Goal: Task Accomplishment & Management: Complete application form

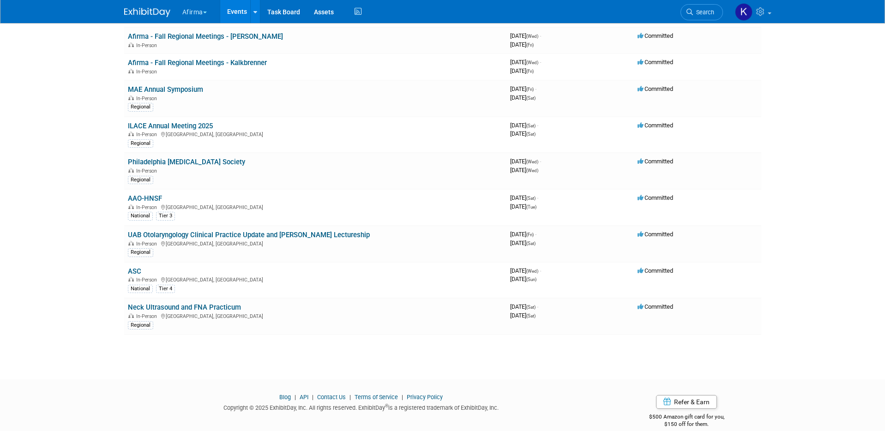
scroll to position [260, 0]
click at [179, 165] on link "Philadelphia [MEDICAL_DATA] Society" at bounding box center [186, 163] width 117 height 8
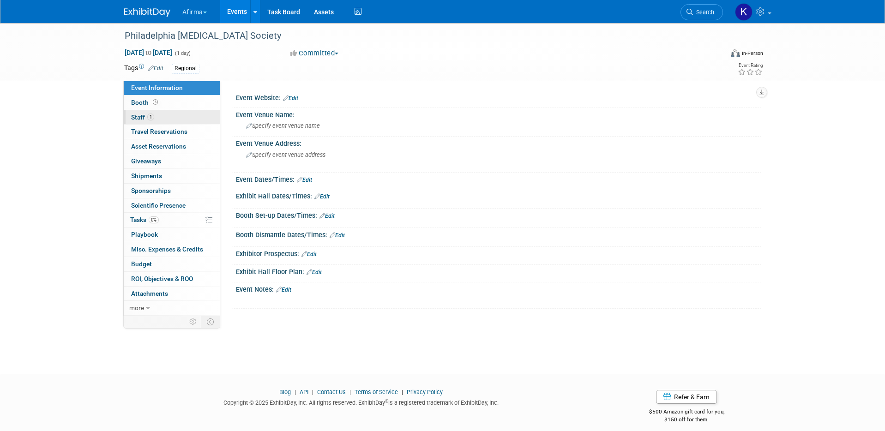
click at [173, 117] on link "1 Staff 1" at bounding box center [172, 117] width 96 height 14
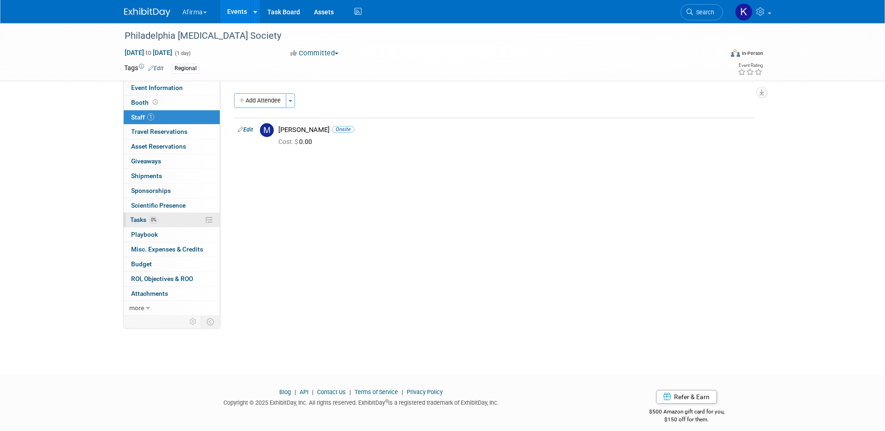
click at [166, 214] on link "0% Tasks 0%" at bounding box center [172, 220] width 96 height 14
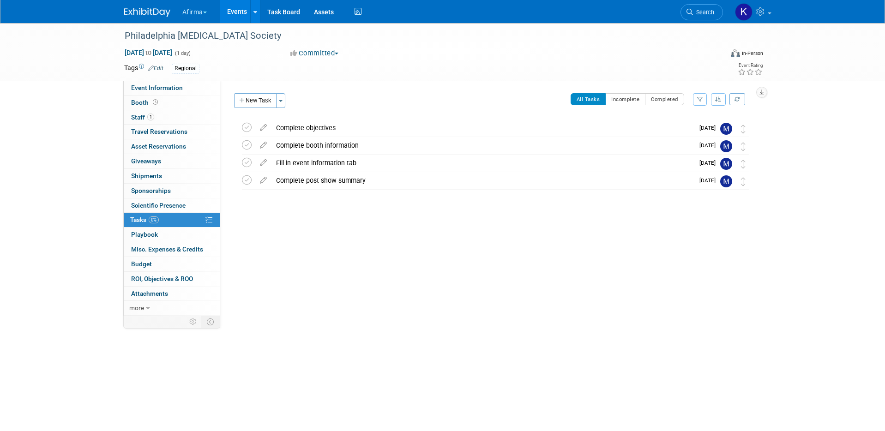
click at [238, 14] on link "Events" at bounding box center [237, 11] width 34 height 23
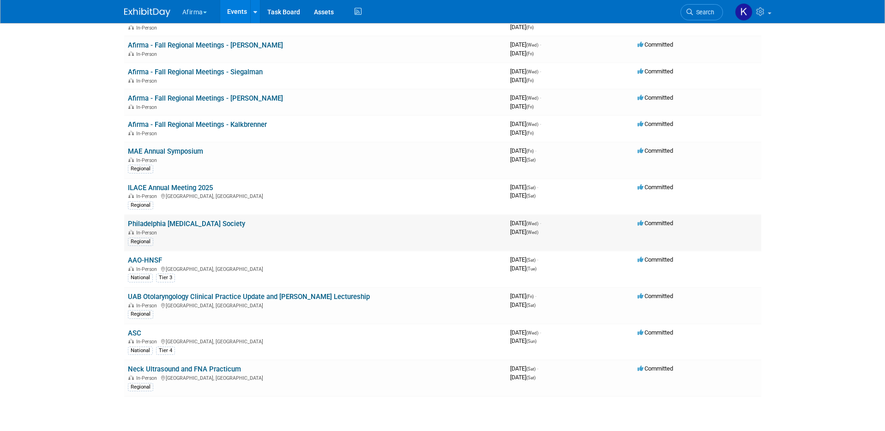
scroll to position [199, 0]
click at [220, 371] on link "Neck Ultrasound and FNA Practicum" at bounding box center [184, 370] width 113 height 8
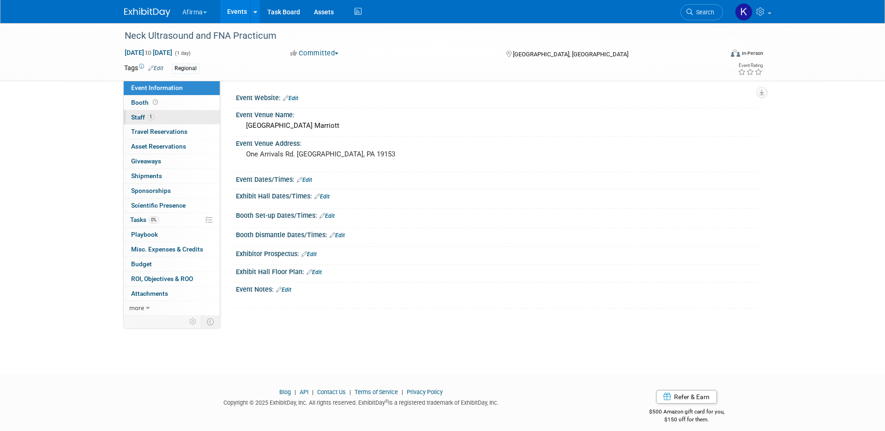
click at [164, 114] on link "1 Staff 1" at bounding box center [172, 117] width 96 height 14
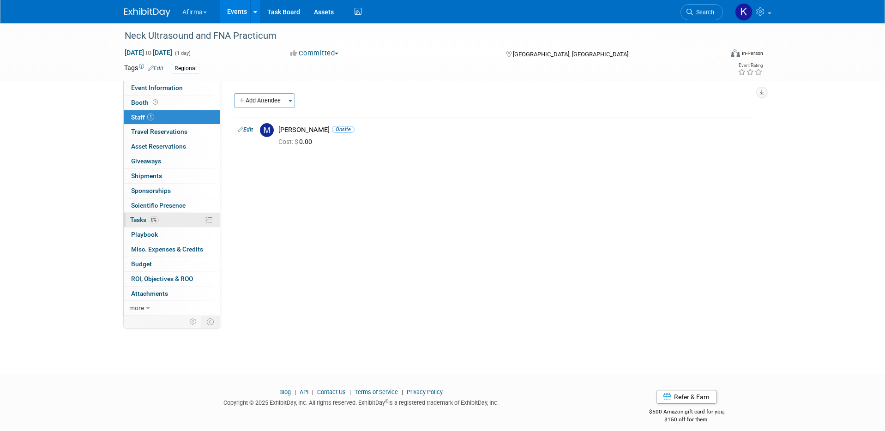
click at [170, 219] on link "0% Tasks 0%" at bounding box center [172, 220] width 96 height 14
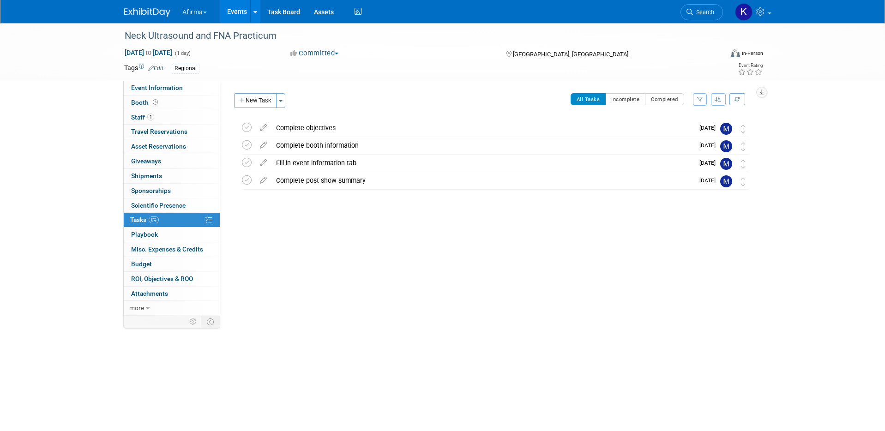
click at [231, 10] on link "Events" at bounding box center [237, 11] width 34 height 23
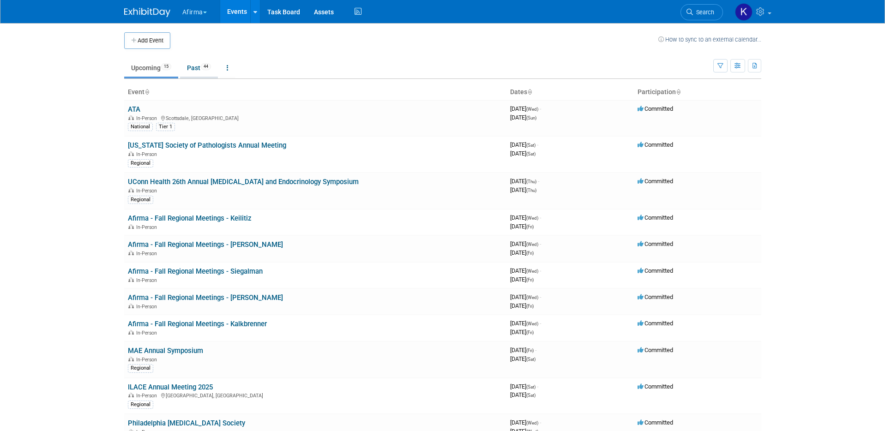
click at [206, 69] on span "44" at bounding box center [206, 66] width 10 height 7
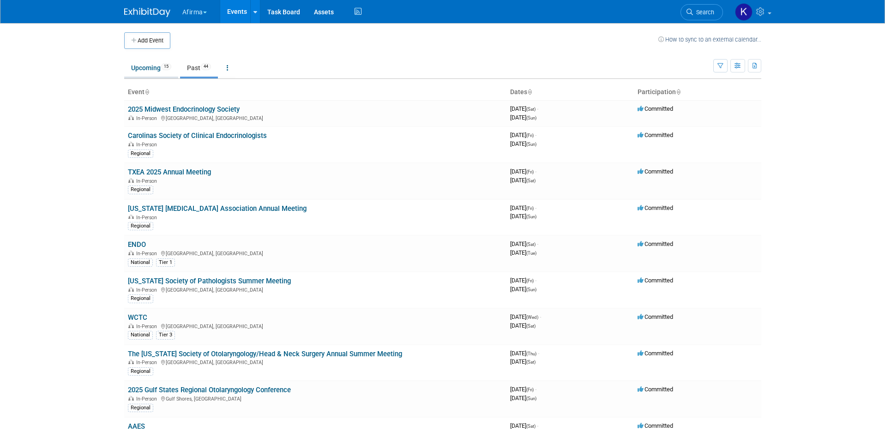
click at [142, 70] on link "Upcoming 15" at bounding box center [151, 68] width 54 height 18
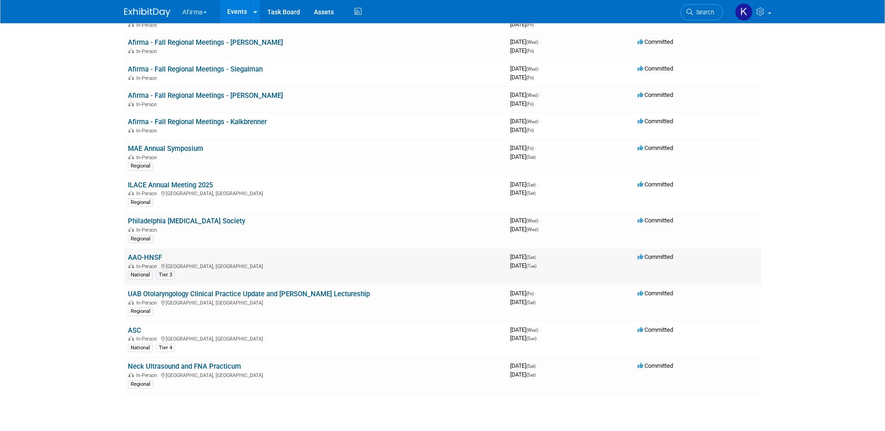
scroll to position [202, 0]
click at [183, 220] on link "Philadelphia [MEDICAL_DATA] Society" at bounding box center [186, 222] width 117 height 8
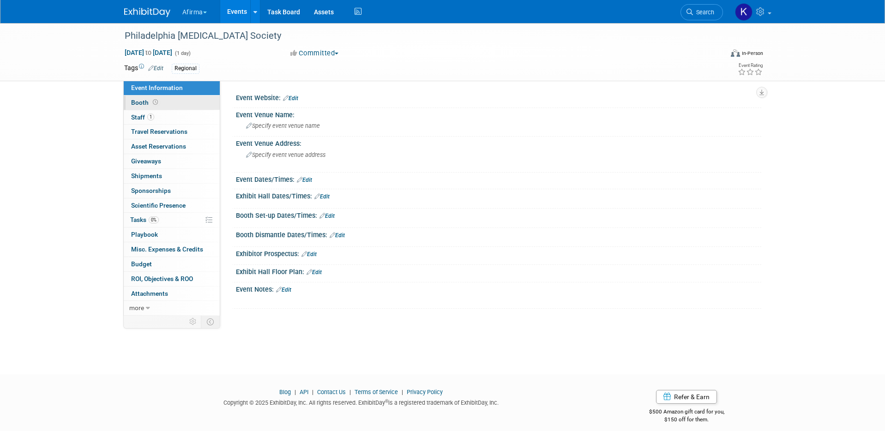
click at [180, 104] on link "Booth" at bounding box center [172, 103] width 96 height 14
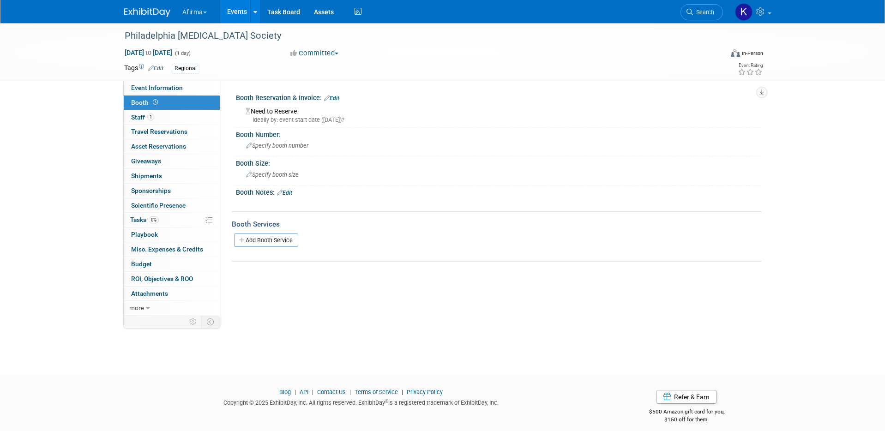
click at [238, 12] on link "Events" at bounding box center [237, 11] width 34 height 23
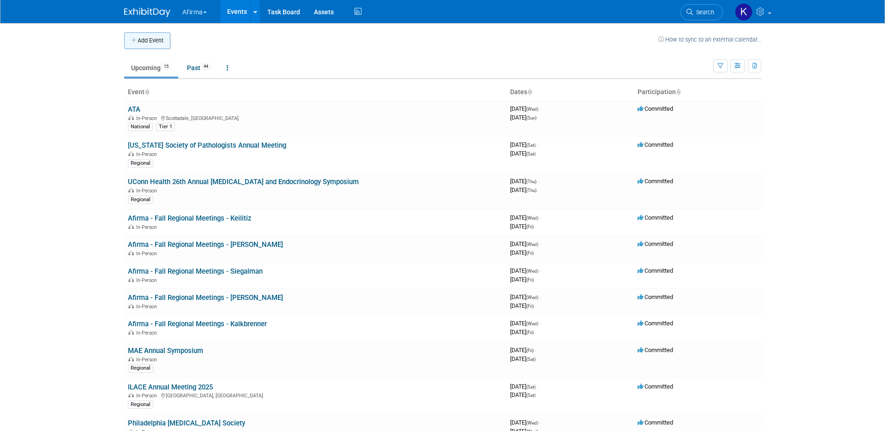
click at [141, 44] on button "Add Event" at bounding box center [147, 40] width 46 height 17
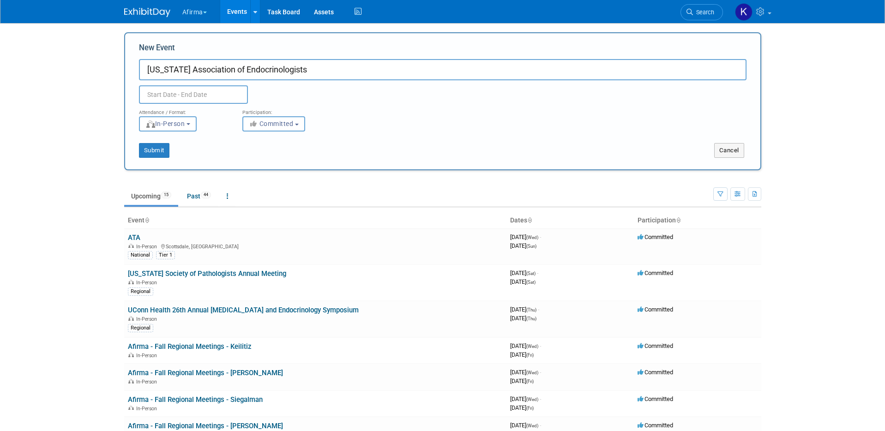
type input "New Jersey Association of Endocrinologists"
click at [194, 91] on input "text" at bounding box center [193, 94] width 109 height 18
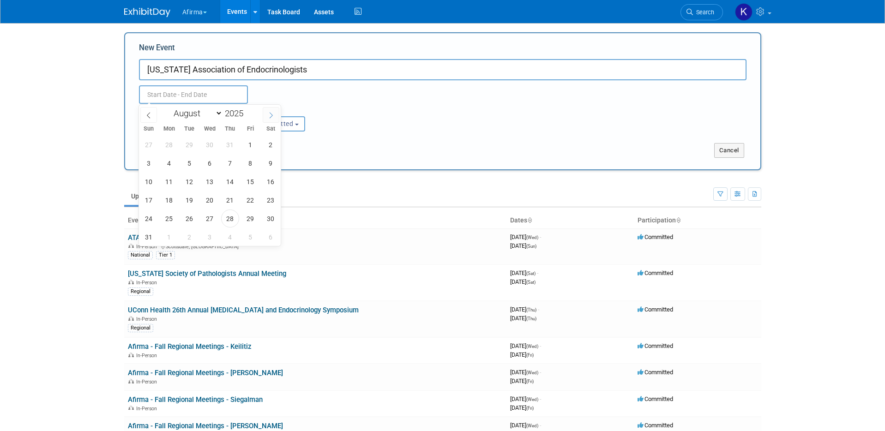
click at [270, 116] on icon at bounding box center [271, 115] width 6 height 6
select select "11"
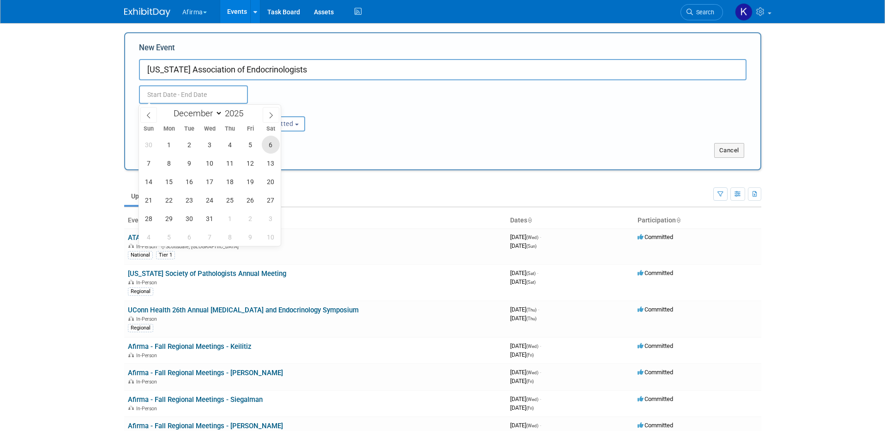
click at [269, 146] on span "6" at bounding box center [271, 145] width 18 height 18
type input "Dec 6, 2025 to Dec 6, 2025"
click at [296, 93] on div "Dec 6, 2025 to Dec 6, 2025 Duplicate Event Warning" at bounding box center [443, 92] width 622 height 24
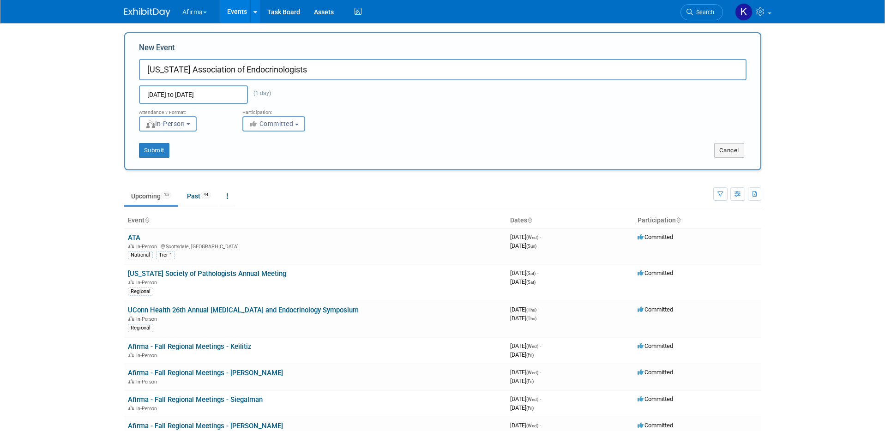
click at [128, 147] on div "Submit" at bounding box center [257, 150] width 265 height 15
click at [154, 148] on button "Submit" at bounding box center [154, 150] width 30 height 15
type input "[US_STATE] Association of Endocrinologists"
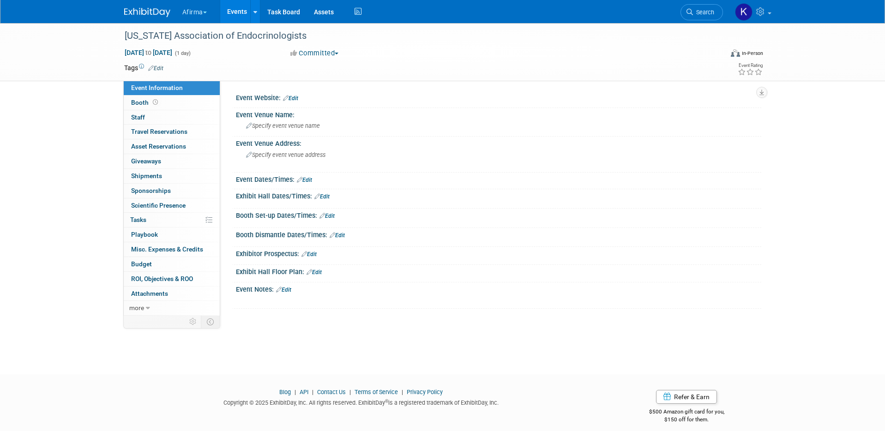
click at [157, 68] on link "Edit" at bounding box center [155, 68] width 15 height 6
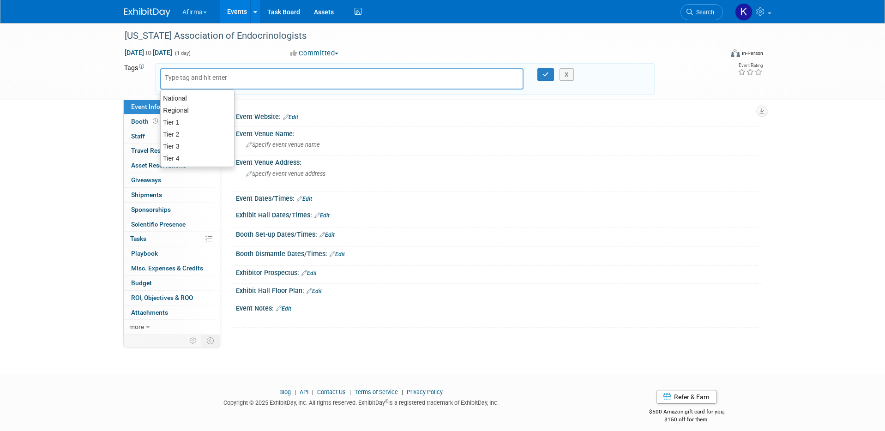
click at [178, 84] on div at bounding box center [342, 78] width 364 height 21
click at [181, 108] on div "Regional" at bounding box center [197, 110] width 74 height 13
type input "Regional"
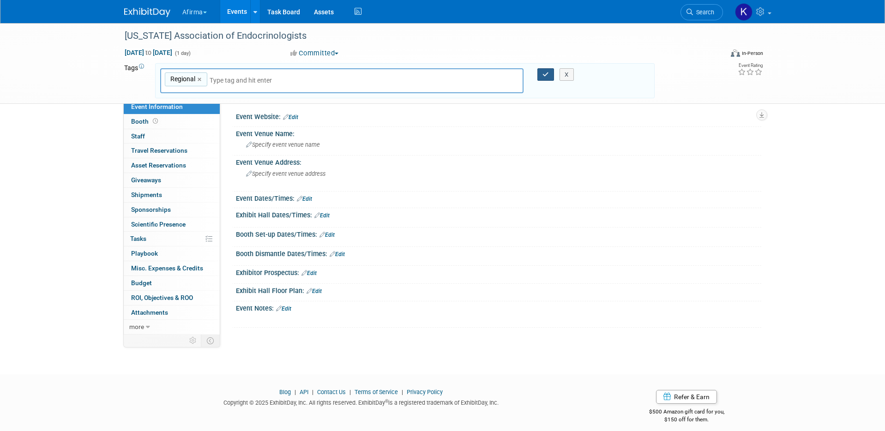
click at [542, 75] on button "button" at bounding box center [546, 74] width 17 height 13
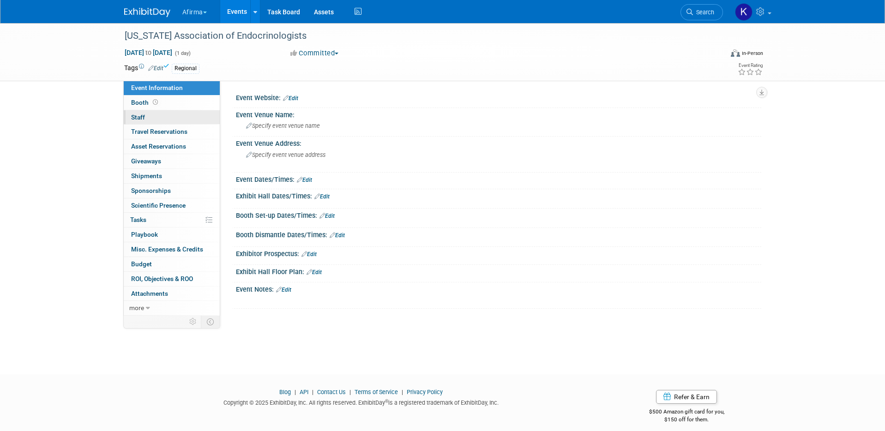
click at [203, 119] on link "0 Staff 0" at bounding box center [172, 117] width 96 height 14
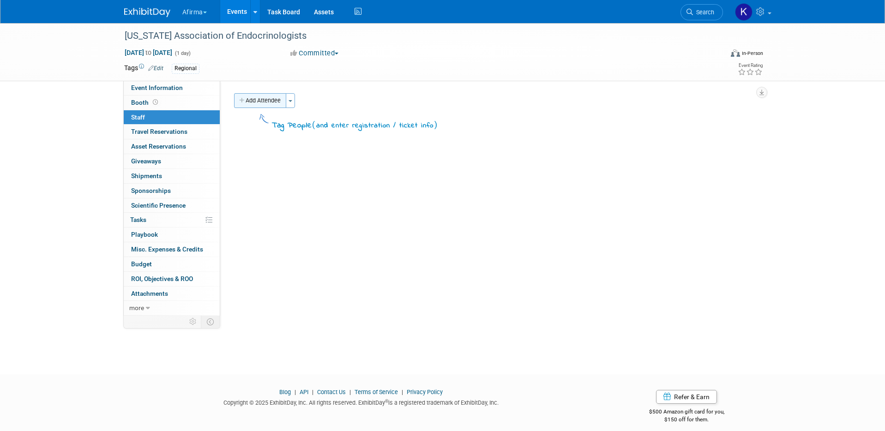
click at [276, 100] on button "Add Attendee" at bounding box center [260, 100] width 52 height 15
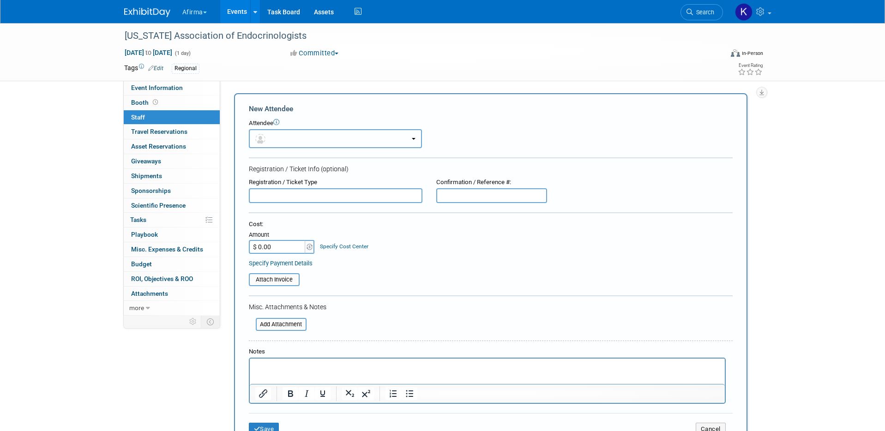
click at [278, 141] on button "button" at bounding box center [335, 138] width 173 height 19
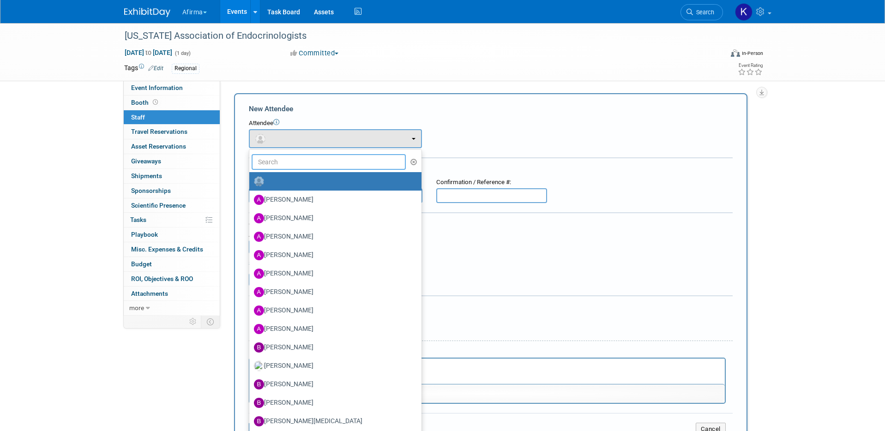
click at [281, 163] on input "text" at bounding box center [329, 162] width 155 height 16
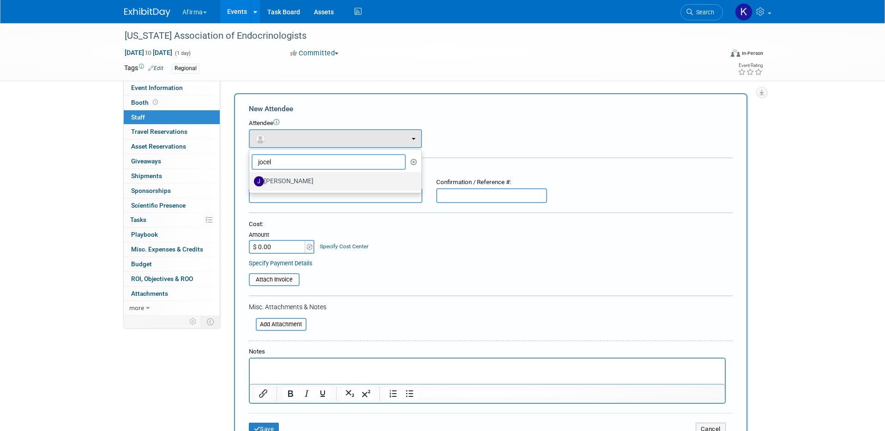
type input "jocel"
click at [282, 184] on label "[PERSON_NAME]" at bounding box center [333, 181] width 158 height 15
click at [251, 183] on input "[PERSON_NAME]" at bounding box center [248, 180] width 6 height 6
select select "84a4f3e8-8477-461a-aced-cde2f7b9456f"
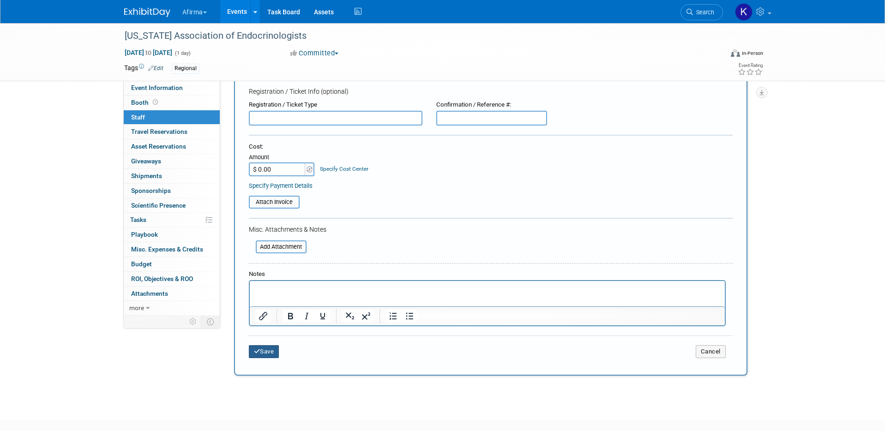
click at [268, 352] on button "Save" at bounding box center [264, 351] width 30 height 13
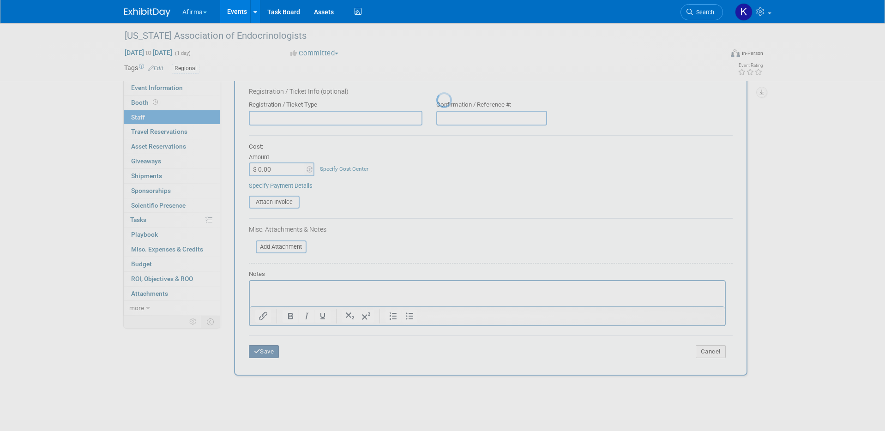
scroll to position [8, 0]
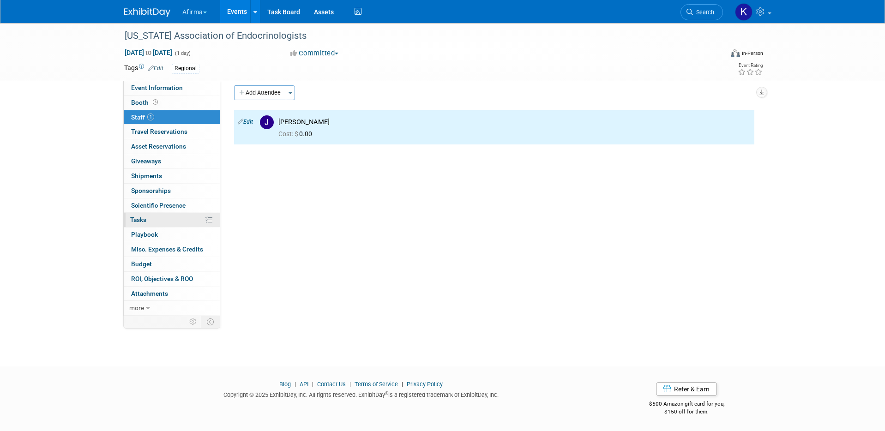
click at [172, 224] on link "0% Tasks 0%" at bounding box center [172, 220] width 96 height 14
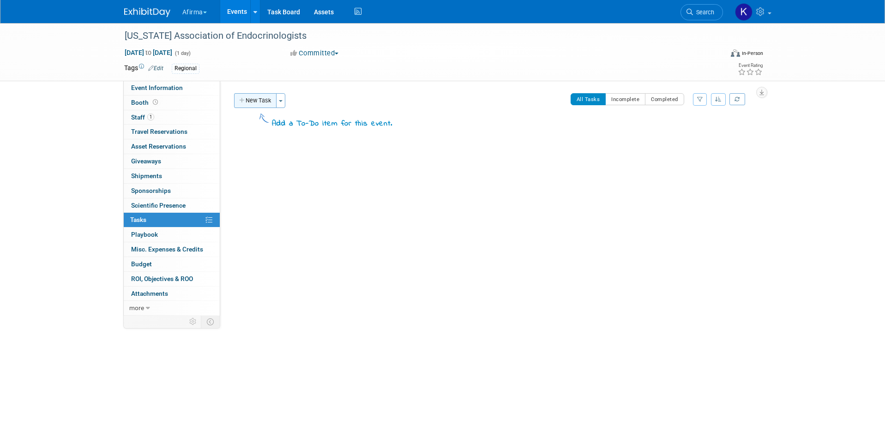
click at [265, 95] on button "New Task" at bounding box center [255, 100] width 42 height 15
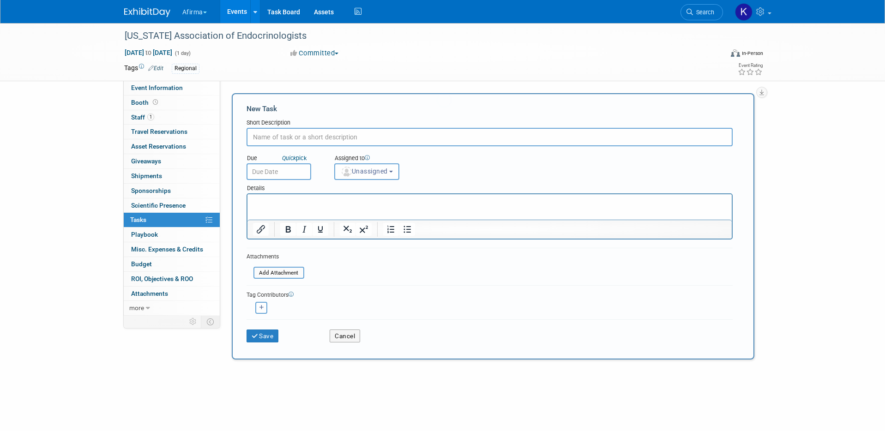
click at [271, 133] on input "text" at bounding box center [490, 137] width 486 height 18
type input "Complete post show summary"
click at [276, 178] on input "text" at bounding box center [279, 171] width 65 height 17
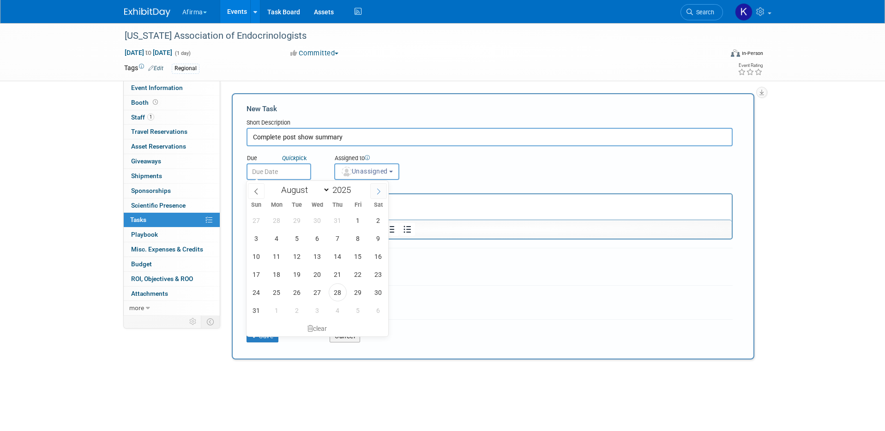
click at [380, 196] on span at bounding box center [378, 191] width 17 height 16
select select "11"
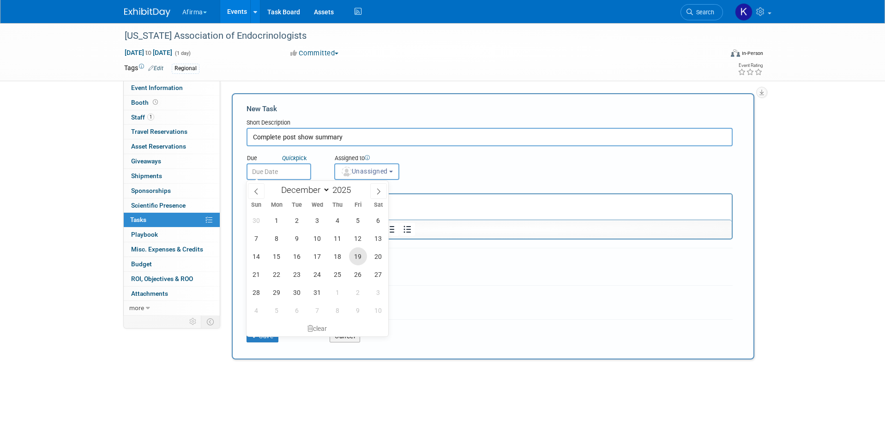
click at [362, 255] on span "19" at bounding box center [358, 257] width 18 height 18
type input "Dec 19, 2025"
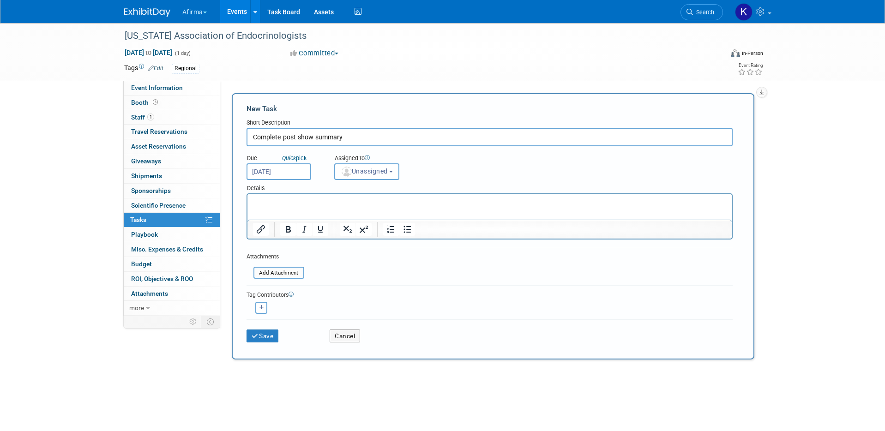
click at [349, 192] on div "Details" at bounding box center [490, 186] width 486 height 13
click at [349, 207] on html at bounding box center [489, 200] width 484 height 13
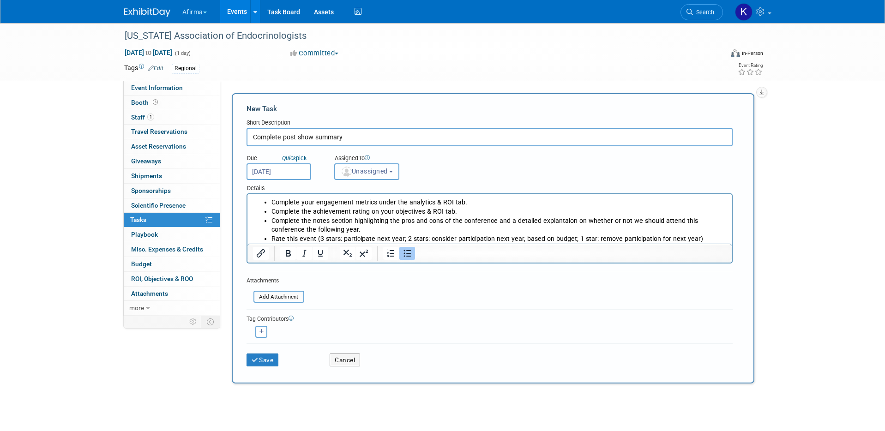
click at [372, 174] on span "Unassigned" at bounding box center [364, 171] width 47 height 7
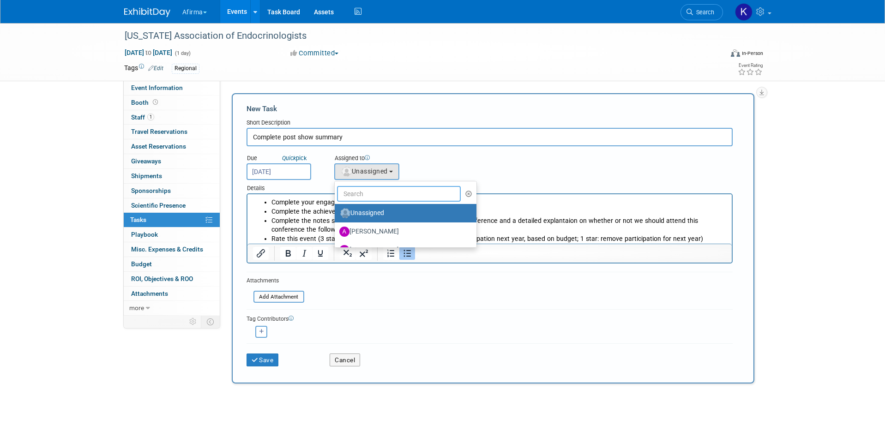
click at [372, 194] on input "text" at bounding box center [399, 194] width 124 height 16
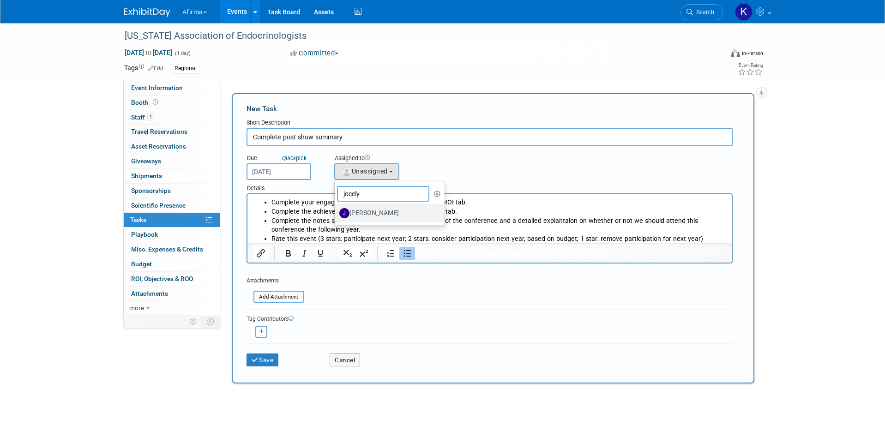
type input "jocely"
click at [373, 215] on label "Jocelyn Boren" at bounding box center [387, 213] width 97 height 15
click at [336, 215] on input "Jocelyn Boren" at bounding box center [333, 212] width 6 height 6
select select "84a4f3e8-8477-461a-aced-cde2f7b9456f"
click at [271, 361] on button "Save" at bounding box center [263, 360] width 32 height 13
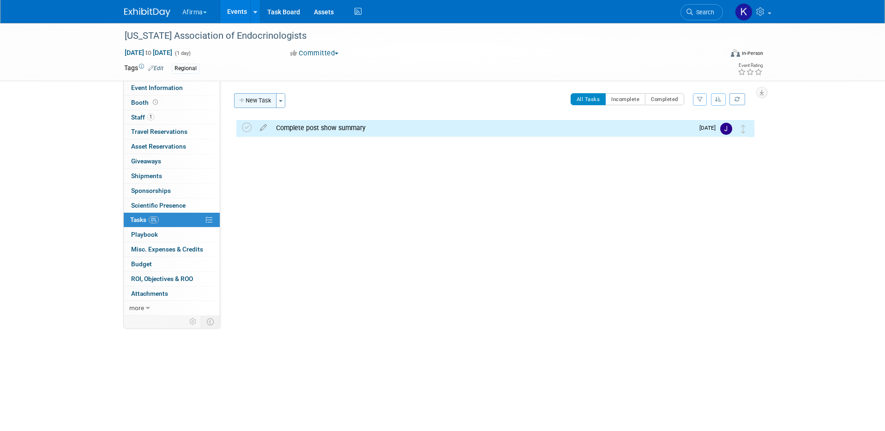
click at [264, 97] on button "New Task" at bounding box center [255, 100] width 42 height 15
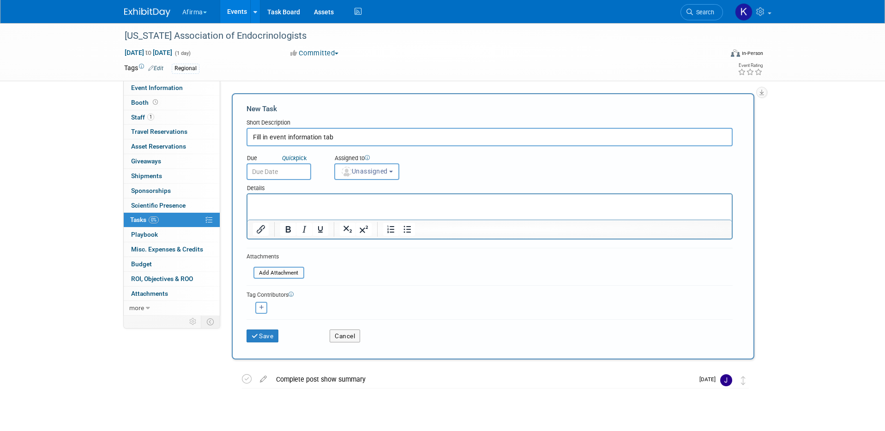
type input "Fill in event information tab"
click at [267, 175] on input "text" at bounding box center [279, 171] width 65 height 17
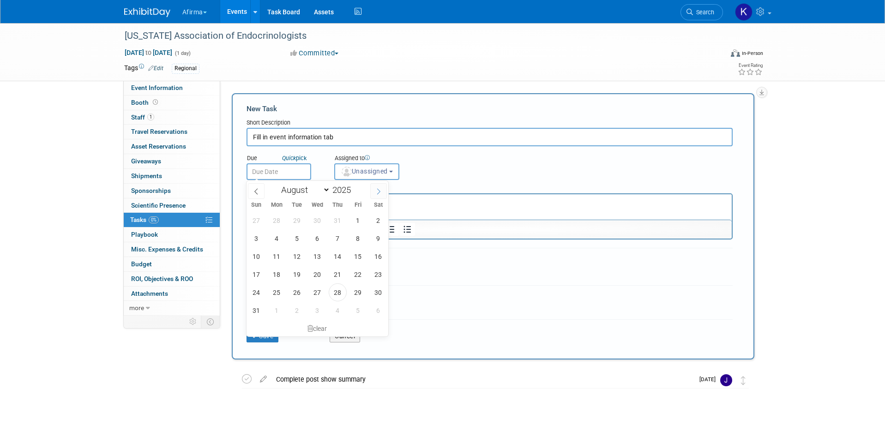
click at [380, 194] on icon at bounding box center [378, 191] width 6 height 6
click at [249, 191] on span at bounding box center [256, 191] width 17 height 16
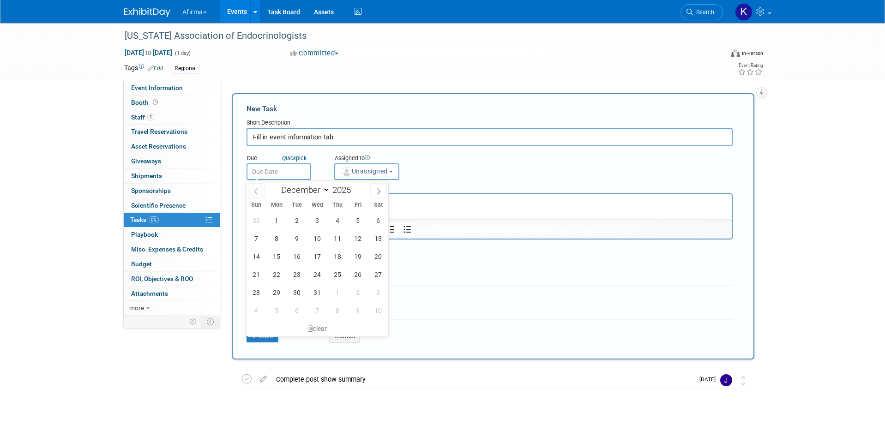
select select "10"
click at [361, 297] on span "28" at bounding box center [358, 293] width 18 height 18
type input "Nov 28, 2025"
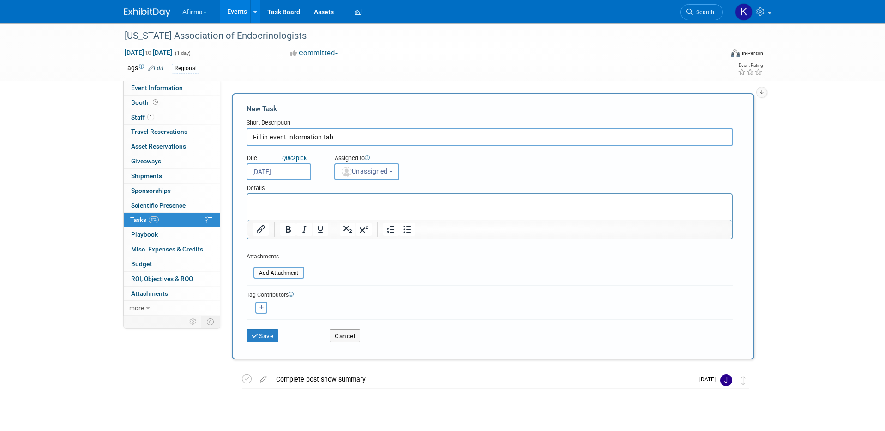
click at [357, 207] on html at bounding box center [489, 200] width 484 height 13
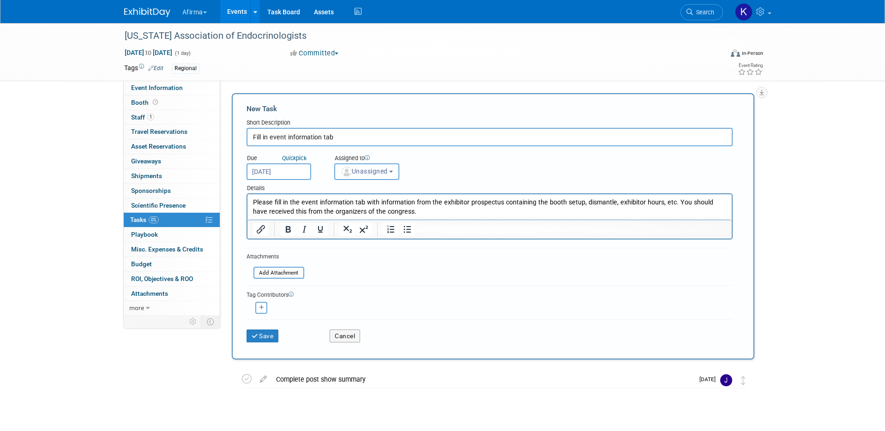
click at [370, 166] on button "Unassigned" at bounding box center [367, 171] width 66 height 17
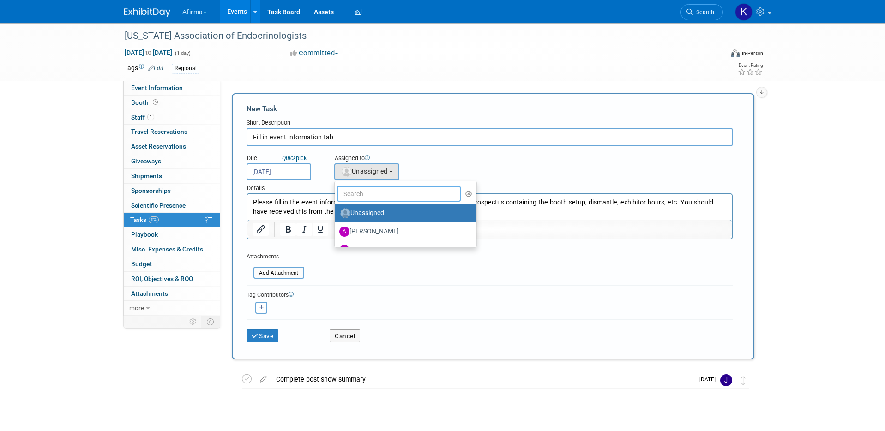
click at [370, 190] on input "text" at bounding box center [399, 194] width 124 height 16
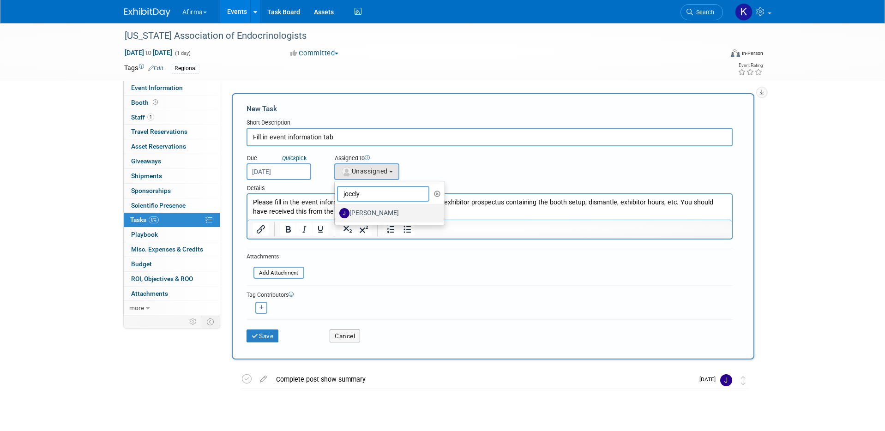
type input "jocely"
click at [369, 217] on label "Jocelyn Boren" at bounding box center [387, 213] width 97 height 15
click at [336, 215] on input "Jocelyn Boren" at bounding box center [333, 212] width 6 height 6
select select "84a4f3e8-8477-461a-aced-cde2f7b9456f"
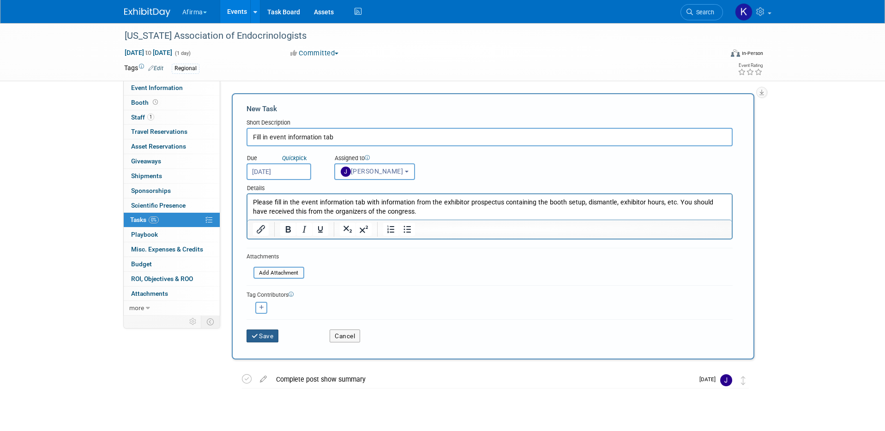
click at [260, 338] on button "Save" at bounding box center [263, 336] width 32 height 13
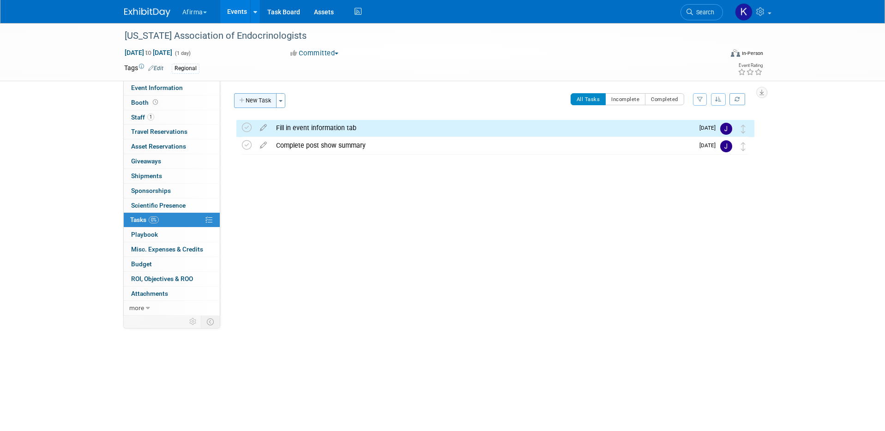
click at [257, 103] on button "New Task" at bounding box center [255, 100] width 42 height 15
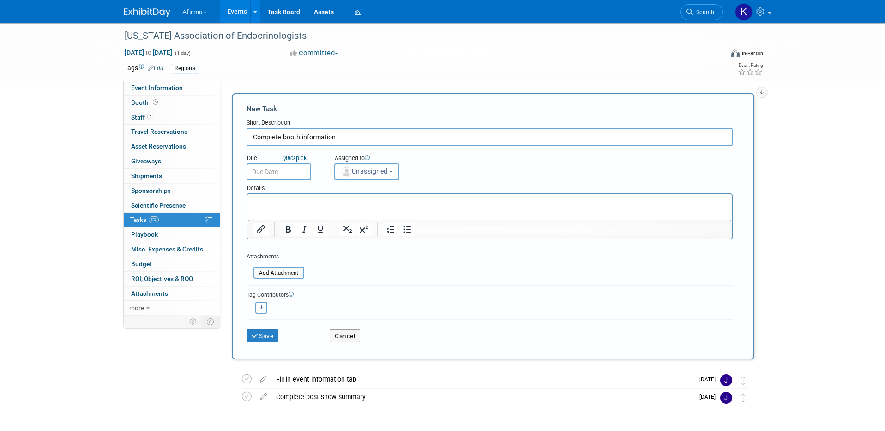
type input "Complete booth information"
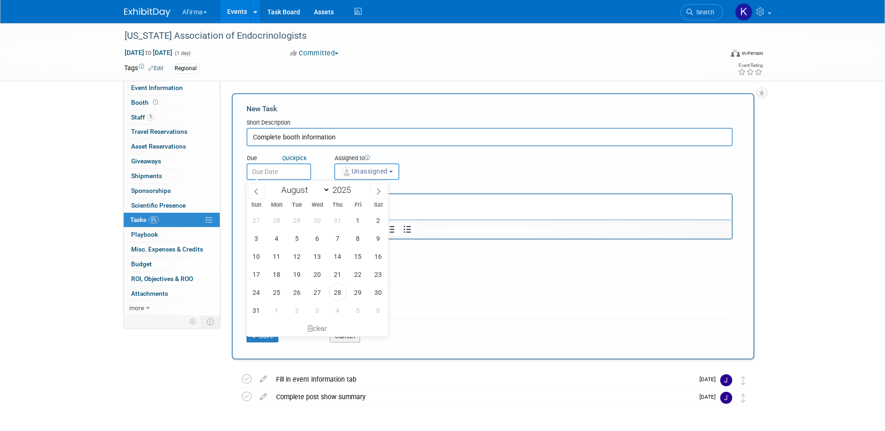
click at [277, 171] on input "text" at bounding box center [279, 171] width 65 height 17
click at [382, 190] on span at bounding box center [378, 191] width 17 height 16
select select "10"
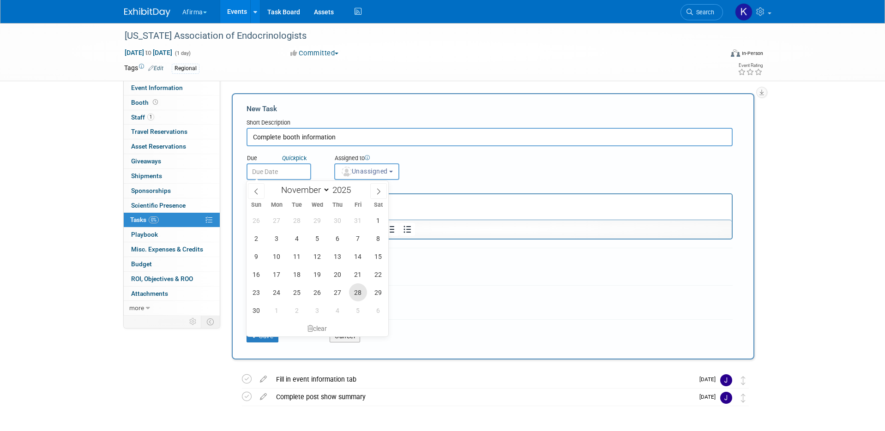
click at [363, 292] on span "28" at bounding box center [358, 293] width 18 height 18
type input "Nov 28, 2025"
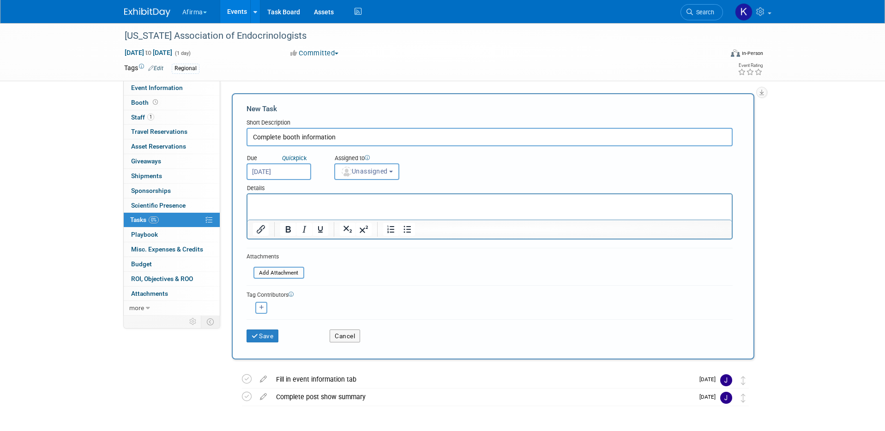
click at [365, 194] on html at bounding box center [489, 200] width 484 height 13
click at [365, 206] on p "Rich Text Area. Press ALT-0 for help." at bounding box center [490, 202] width 474 height 9
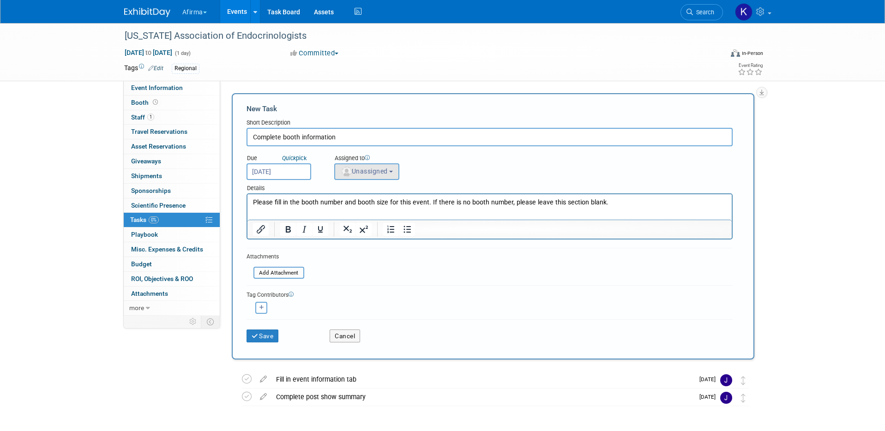
click at [365, 179] on button "Unassigned" at bounding box center [367, 171] width 66 height 17
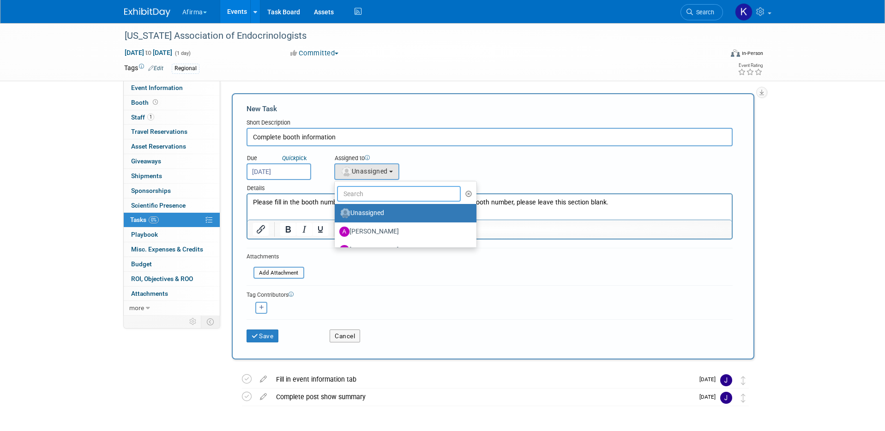
click at [365, 190] on input "text" at bounding box center [399, 194] width 124 height 16
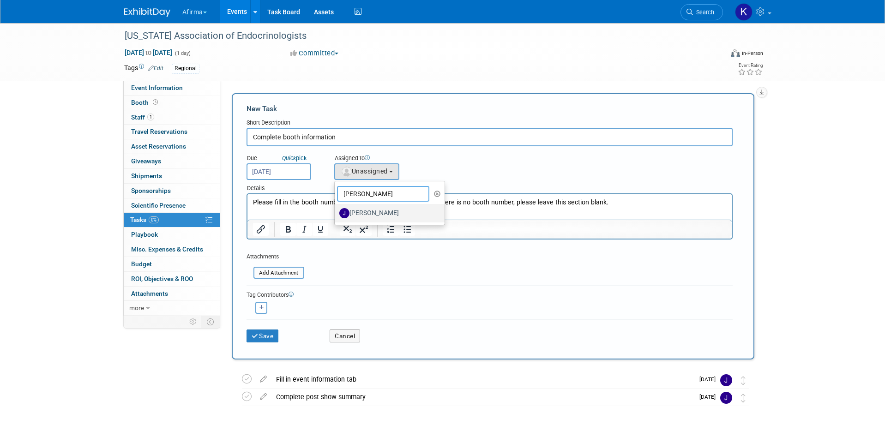
type input "jocelyn"
click at [364, 211] on label "Jocelyn Boren" at bounding box center [387, 213] width 97 height 15
click at [336, 211] on input "Jocelyn Boren" at bounding box center [333, 212] width 6 height 6
select select "84a4f3e8-8477-461a-aced-cde2f7b9456f"
click at [274, 334] on button "Save" at bounding box center [263, 336] width 32 height 13
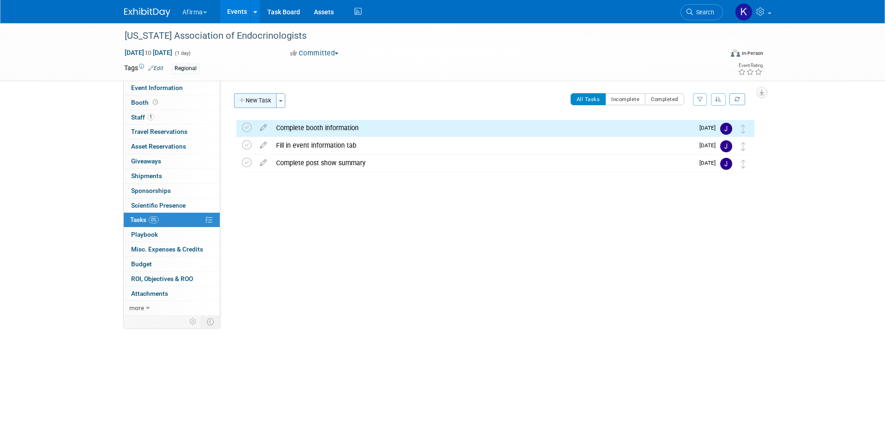
click at [258, 98] on button "New Task" at bounding box center [255, 100] width 42 height 15
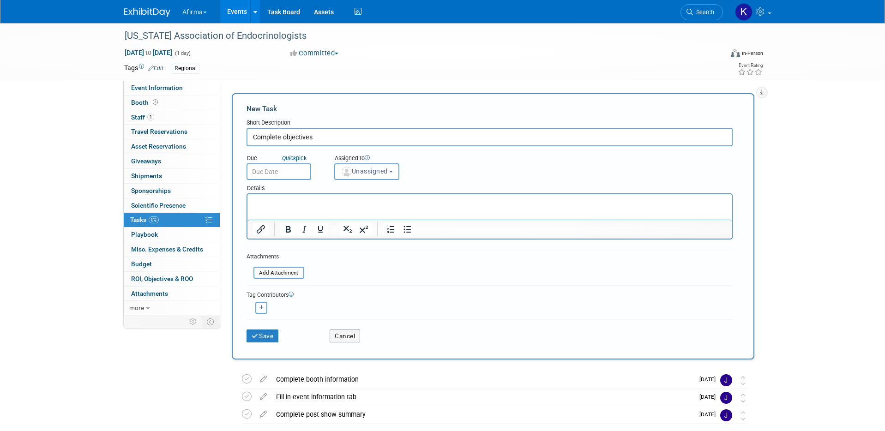
type input "Complete objectives"
click at [281, 165] on input "text" at bounding box center [279, 171] width 65 height 17
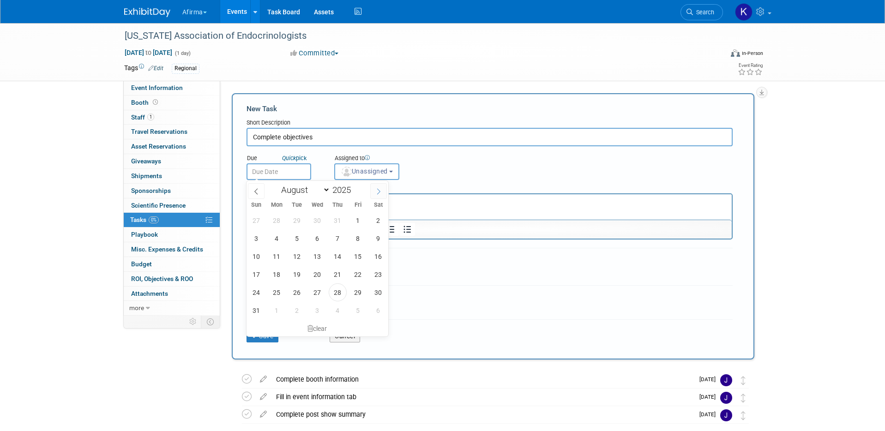
click at [375, 195] on span at bounding box center [378, 191] width 17 height 16
select select "10"
click at [357, 292] on span "28" at bounding box center [358, 293] width 18 height 18
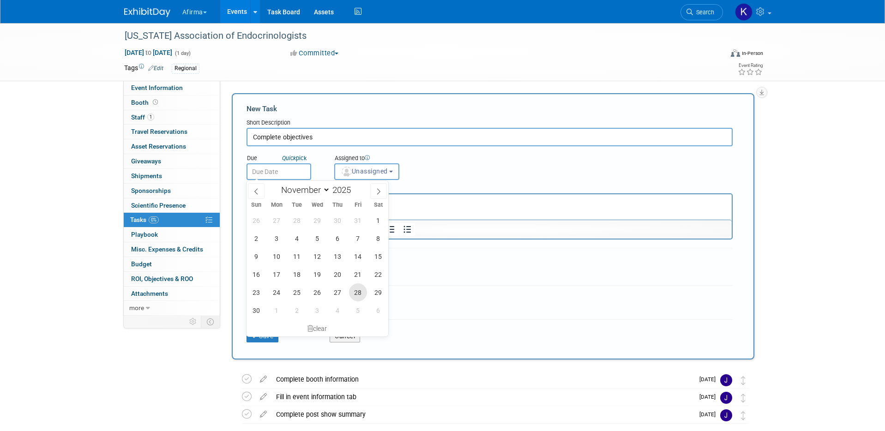
type input "Nov 28, 2025"
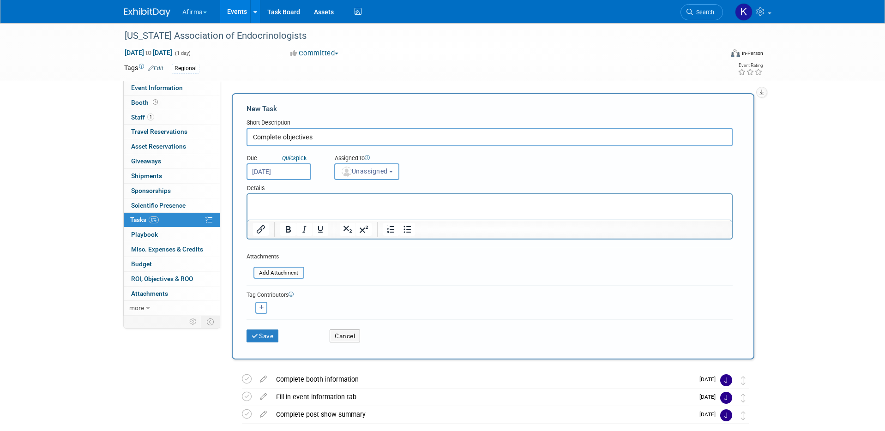
click at [356, 199] on p "Rich Text Area. Press ALT-0 for help." at bounding box center [490, 202] width 474 height 9
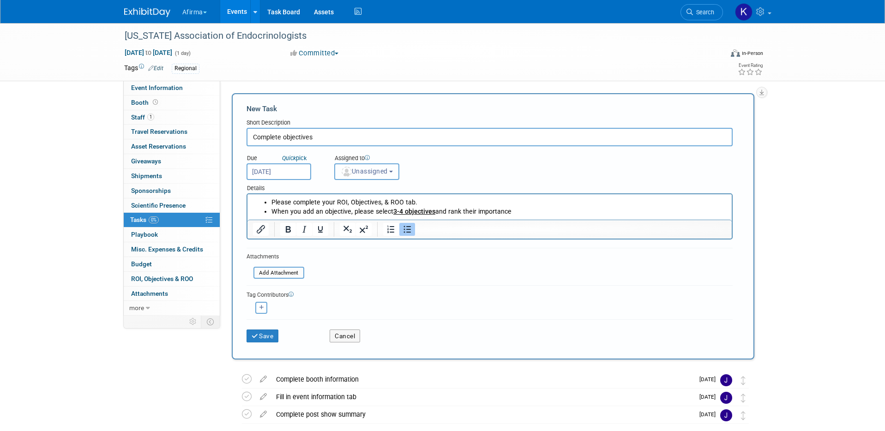
click at [358, 168] on span "Unassigned" at bounding box center [364, 171] width 47 height 7
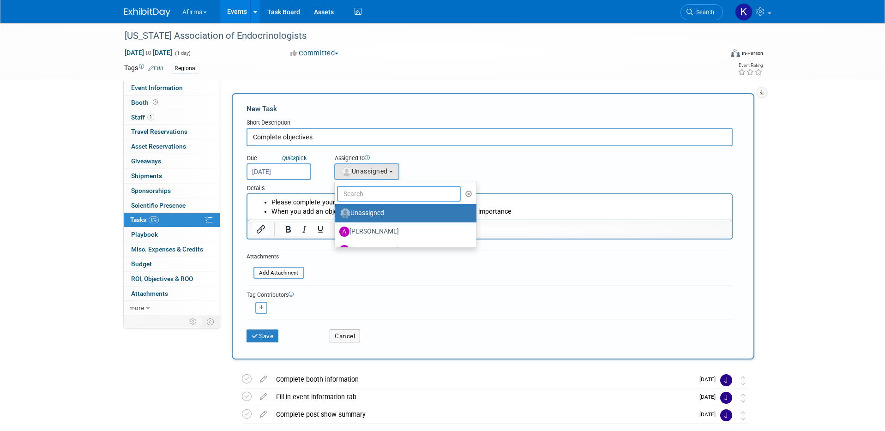
click at [358, 200] on input "text" at bounding box center [399, 194] width 124 height 16
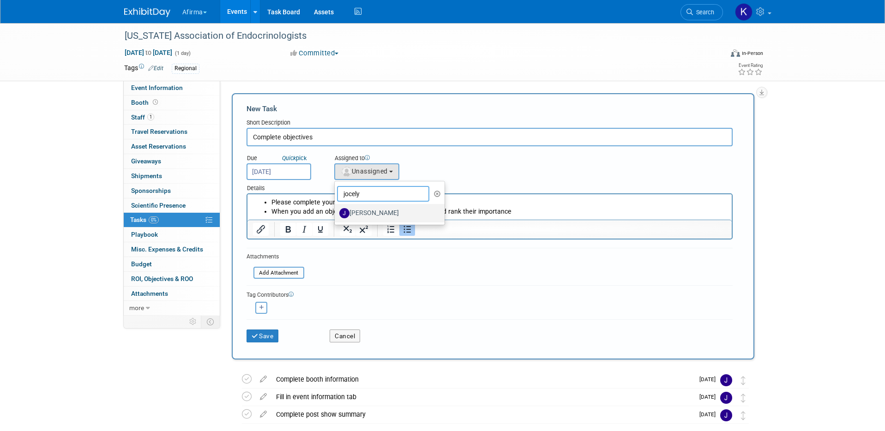
type input "jocely"
click at [368, 210] on label "Jocelyn Boren" at bounding box center [387, 213] width 97 height 15
click at [336, 210] on input "Jocelyn Boren" at bounding box center [333, 212] width 6 height 6
select select "84a4f3e8-8477-461a-aced-cde2f7b9456f"
click at [272, 337] on button "Save" at bounding box center [263, 336] width 32 height 13
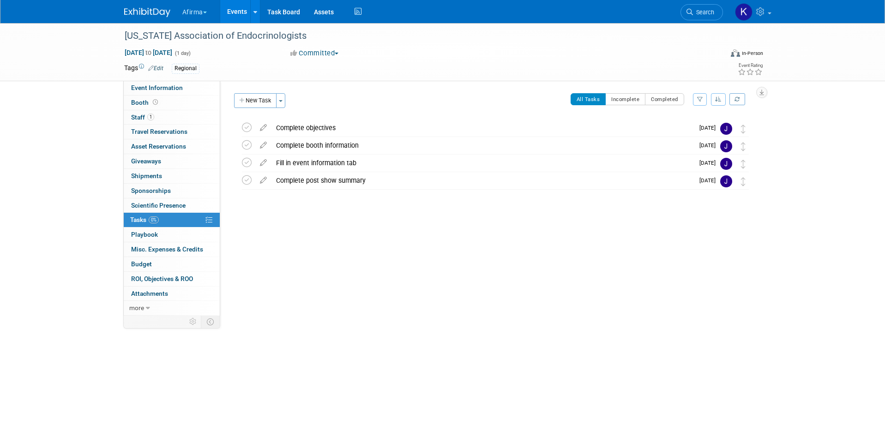
click at [243, 16] on link "Events" at bounding box center [237, 11] width 34 height 23
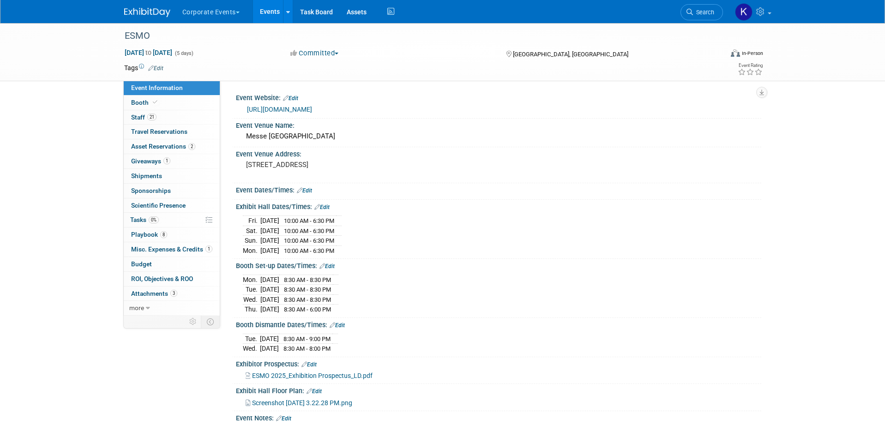
click at [222, 11] on button "Corporate Events" at bounding box center [216, 10] width 70 height 20
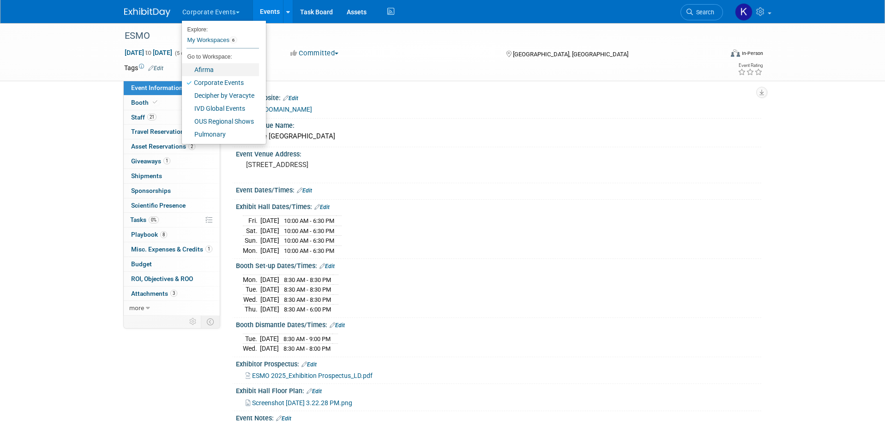
click at [219, 68] on link "Afirma" at bounding box center [220, 69] width 77 height 13
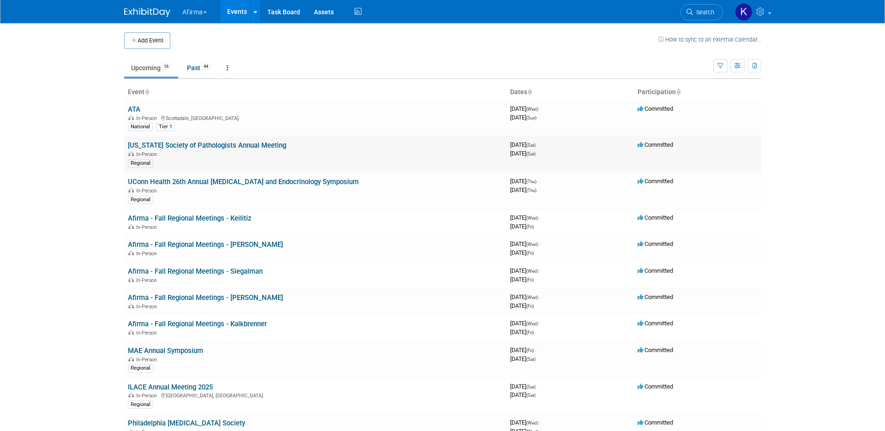
click at [166, 144] on link "[US_STATE] Society of Pathologists Annual Meeting" at bounding box center [207, 145] width 158 height 8
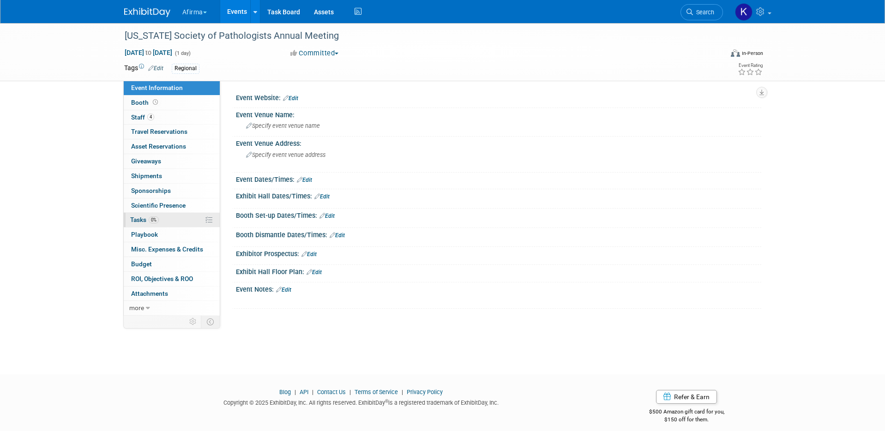
click at [149, 222] on span "0%" at bounding box center [154, 220] width 10 height 7
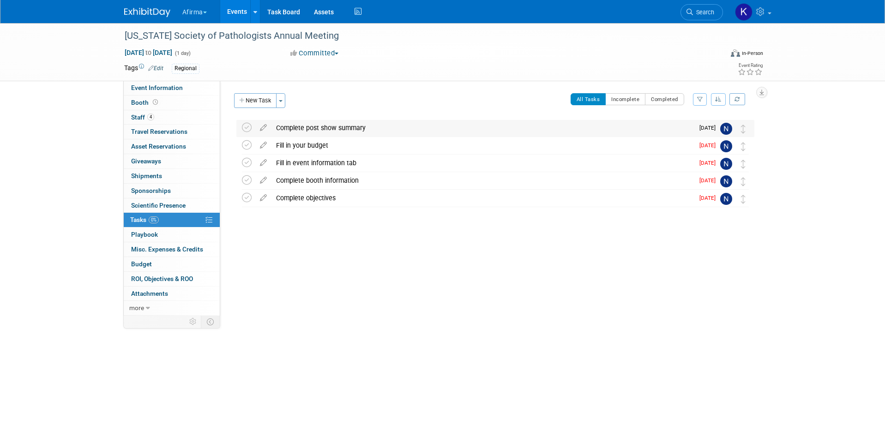
click at [312, 135] on div "Complete post show summary" at bounding box center [483, 128] width 423 height 16
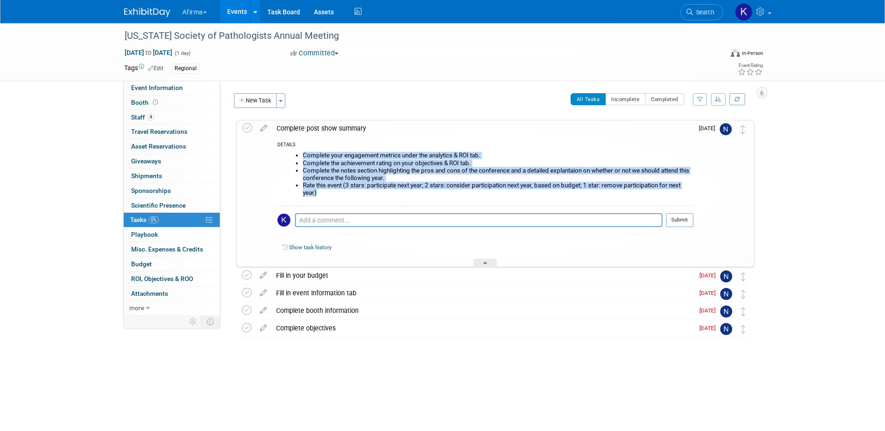
drag, startPoint x: 331, startPoint y: 191, endPoint x: 306, endPoint y: 148, distance: 49.4
click at [306, 148] on div "DETAILS Complete your engagement metrics under the analytics & ROI tab. Complet…" at bounding box center [483, 201] width 422 height 130
copy div "Complete your engagement metrics under the analytics & ROI tab. Complete the ac…"
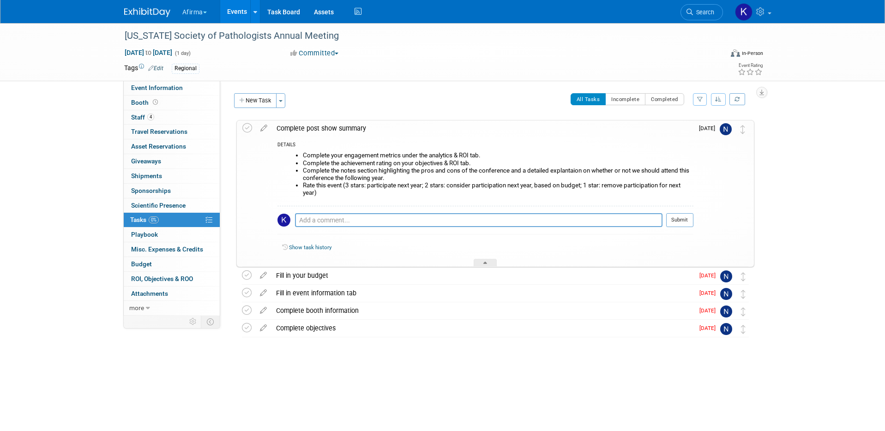
click at [281, 128] on div "Complete post show summary" at bounding box center [483, 129] width 422 height 16
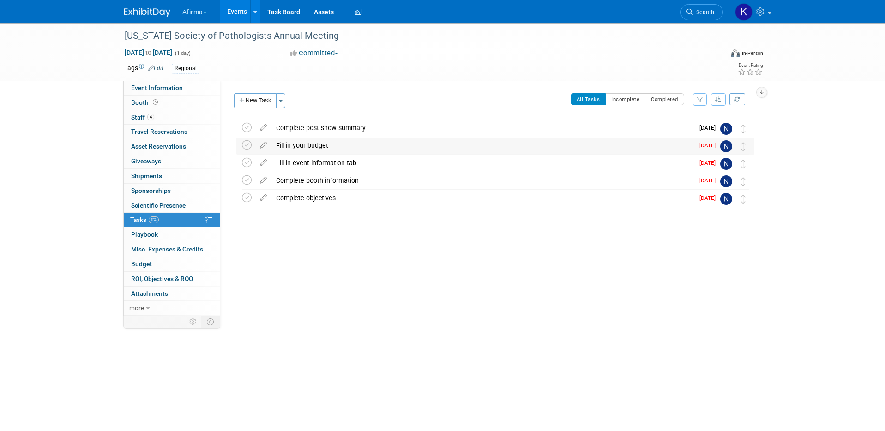
click at [286, 142] on div "Fill in your budget" at bounding box center [483, 146] width 423 height 16
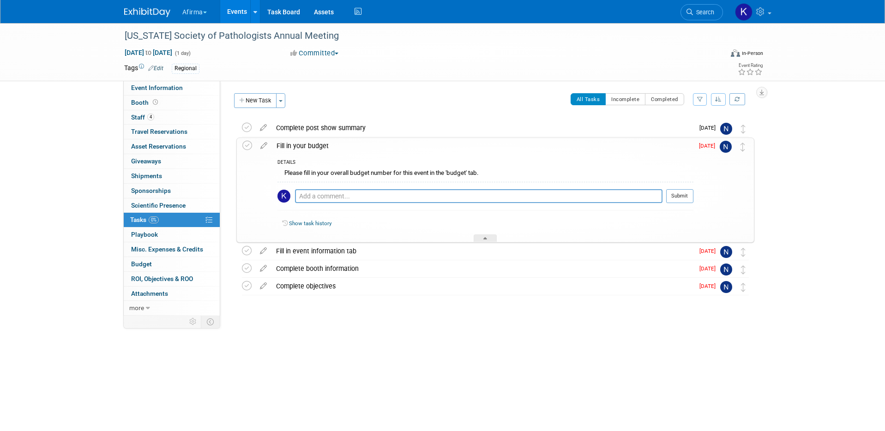
click at [289, 145] on div "Fill in your budget" at bounding box center [483, 146] width 422 height 16
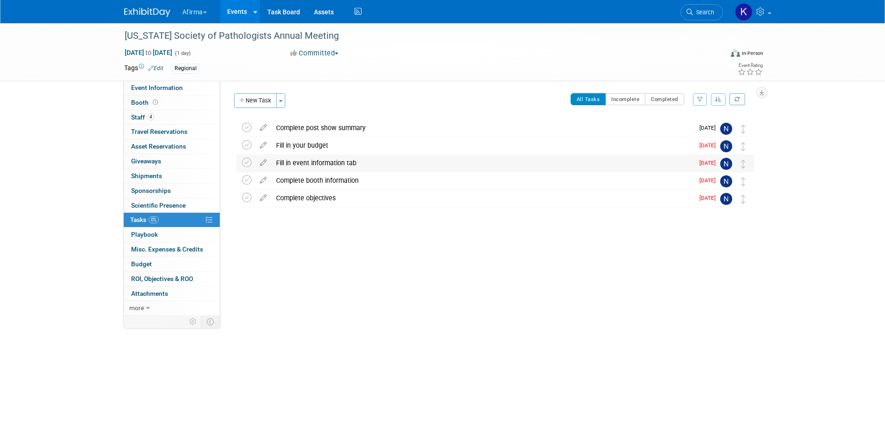
click at [289, 164] on div "Fill in event information tab" at bounding box center [483, 163] width 423 height 16
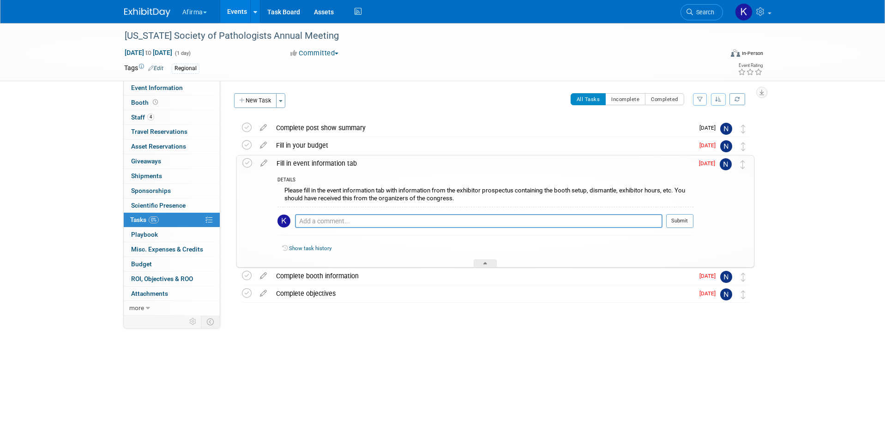
click at [359, 200] on div "Please fill in the event information tab with information from the exhibitor pr…" at bounding box center [486, 196] width 416 height 22
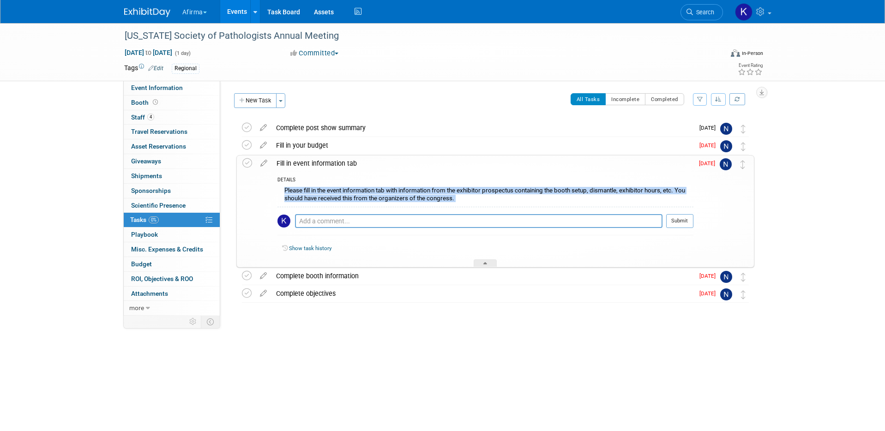
click at [359, 200] on div "Please fill in the event information tab with information from the exhibitor pr…" at bounding box center [486, 196] width 416 height 22
copy div "Please fill in the event information tab with information from the exhibitor pr…"
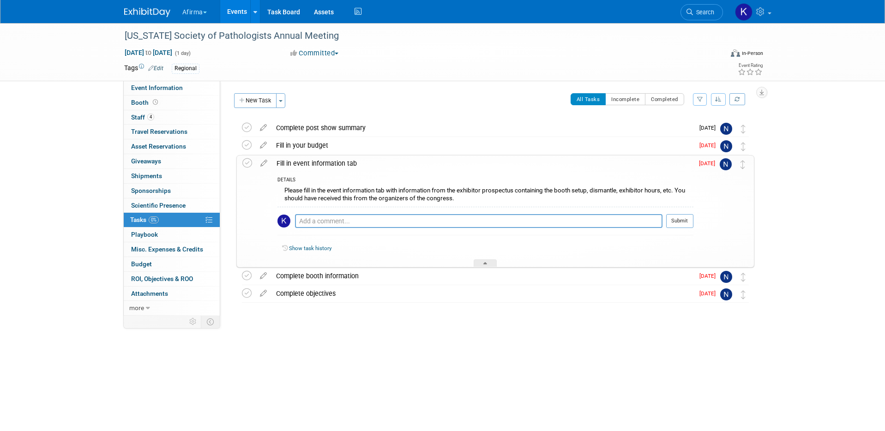
click at [283, 167] on div "Fill in event information tab" at bounding box center [483, 164] width 422 height 16
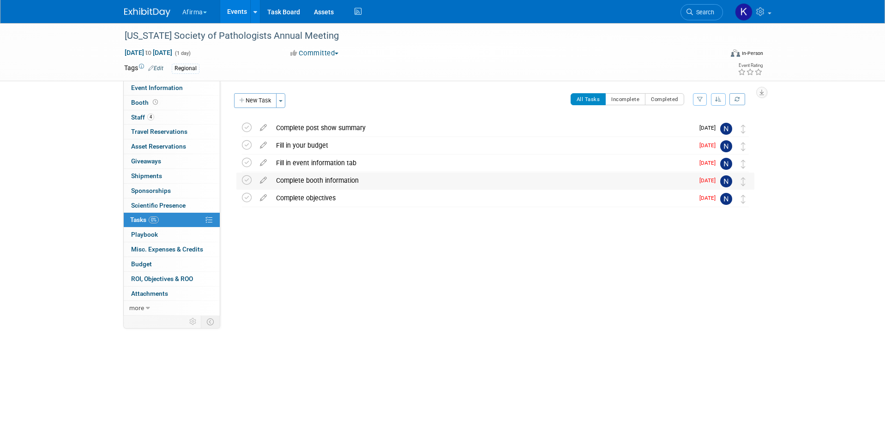
click at [295, 175] on div "Complete booth information" at bounding box center [483, 181] width 423 height 16
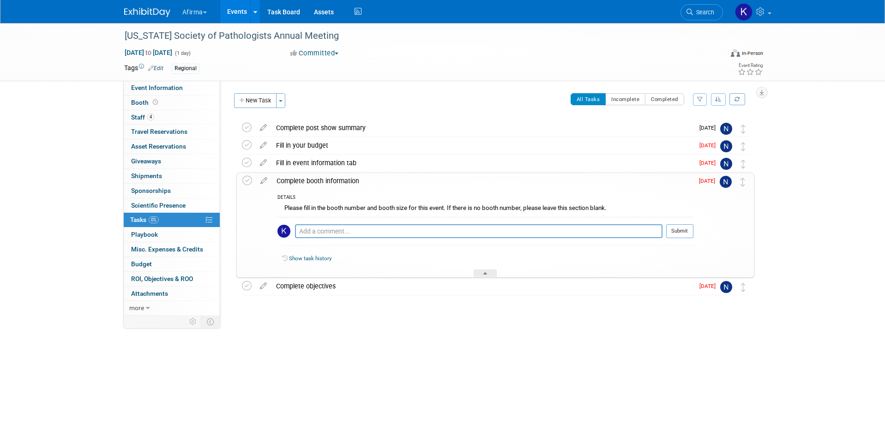
click at [305, 214] on div "Please fill in the booth number and booth size for this event. If there is no b…" at bounding box center [486, 209] width 416 height 14
click at [305, 208] on div "Please fill in the booth number and booth size for this event. If there is no b…" at bounding box center [486, 209] width 416 height 14
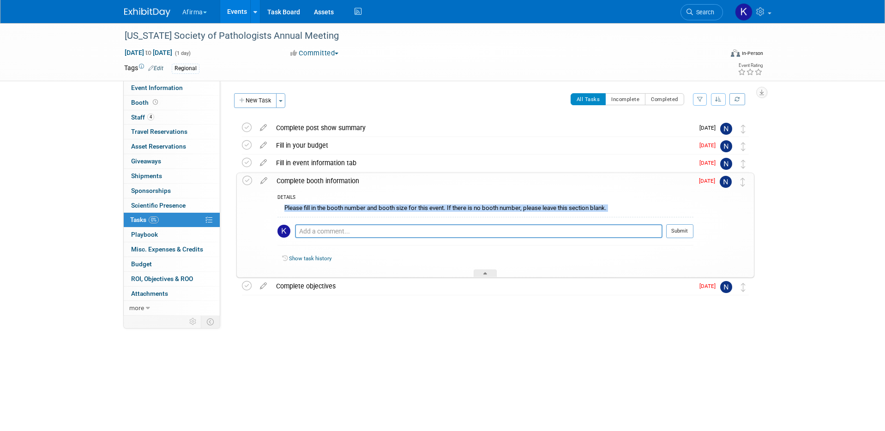
click at [305, 208] on div "Please fill in the booth number and booth size for this event. If there is no b…" at bounding box center [486, 209] width 416 height 14
copy div "Please fill in the booth number and booth size for this event. If there is no b…"
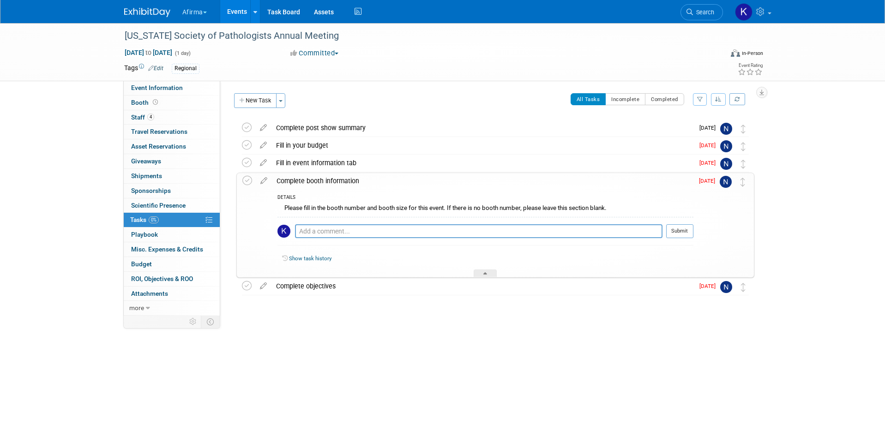
click at [318, 179] on div "Complete booth information" at bounding box center [483, 181] width 422 height 16
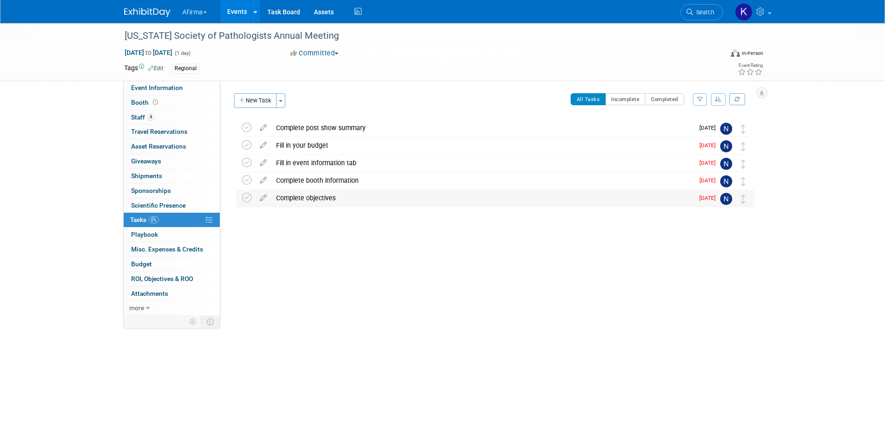
click at [315, 193] on div "Complete objectives" at bounding box center [483, 198] width 423 height 16
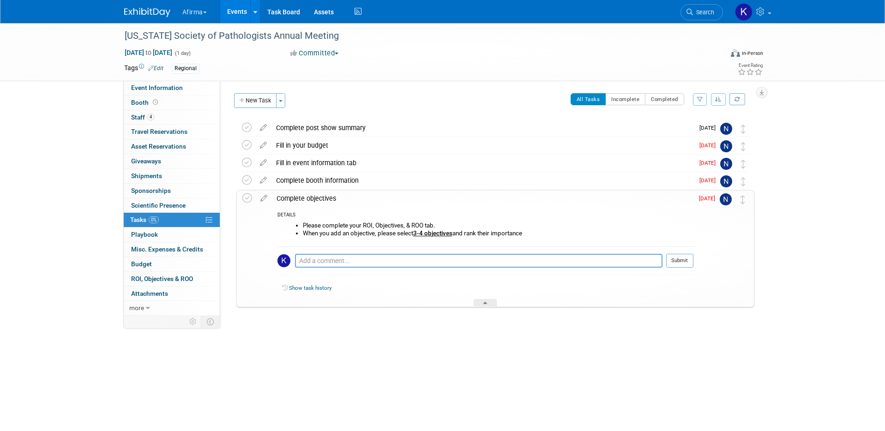
click at [314, 221] on div "Please complete your ROI, Objectives, & ROO tab. When you add an objective, ple…" at bounding box center [486, 233] width 416 height 26
drag, startPoint x: 530, startPoint y: 234, endPoint x: 301, endPoint y: 220, distance: 229.9
click at [301, 220] on div "Please complete your ROI, Objectives, & ROO tab. When you add an objective, ple…" at bounding box center [486, 233] width 416 height 26
copy ul "Please complete your ROI, Objectives, & ROO tab. When you add an objective, ple…"
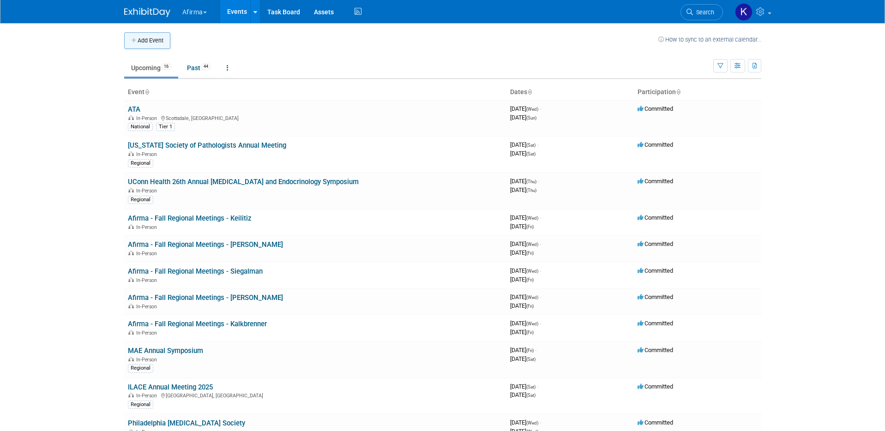
click at [144, 43] on button "Add Event" at bounding box center [147, 40] width 46 height 17
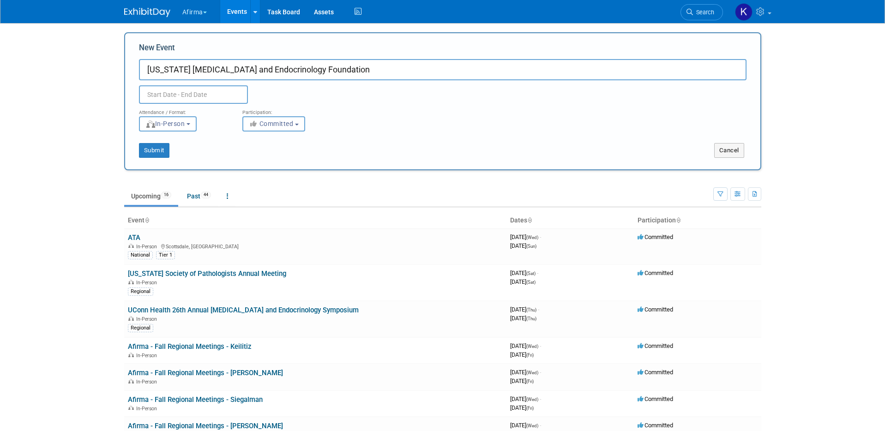
click at [289, 71] on input "Arkansas Diabetes and Endocrinology Foundation" at bounding box center [443, 69] width 608 height 21
type input "[US_STATE] [MEDICAL_DATA] and Endocrinology Education Foundation"
click at [180, 100] on input "text" at bounding box center [193, 94] width 109 height 18
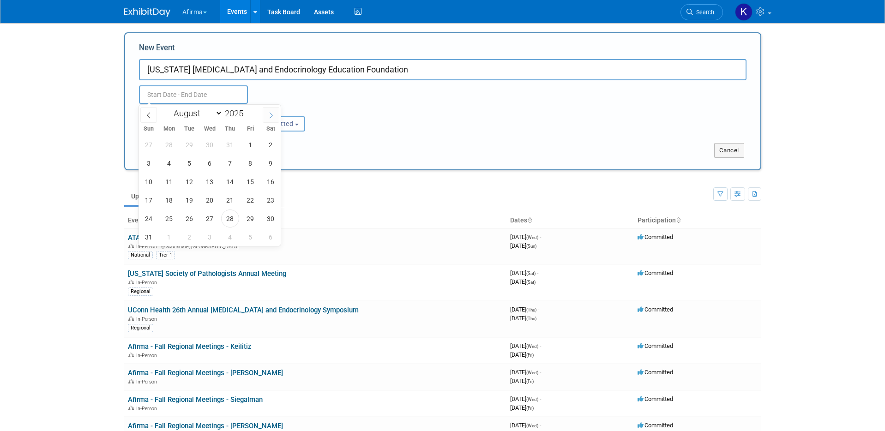
click at [271, 110] on span at bounding box center [271, 115] width 17 height 16
select select "8"
click at [269, 186] on span "20" at bounding box center [271, 182] width 18 height 18
type input "Sep 20, 2025 to Sep 20, 2025"
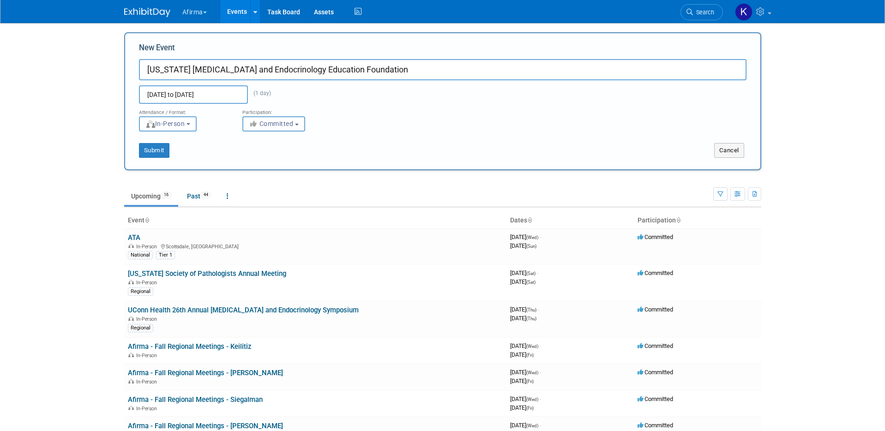
click at [156, 160] on div "New Event Arkansas Diabetes and Endocrinology Education Foundation Sep 20, 2025…" at bounding box center [442, 101] width 637 height 138
click at [155, 146] on button "Submit" at bounding box center [154, 150] width 30 height 15
type input "[US_STATE] [MEDICAL_DATA] and Endocrinology Education Foundation"
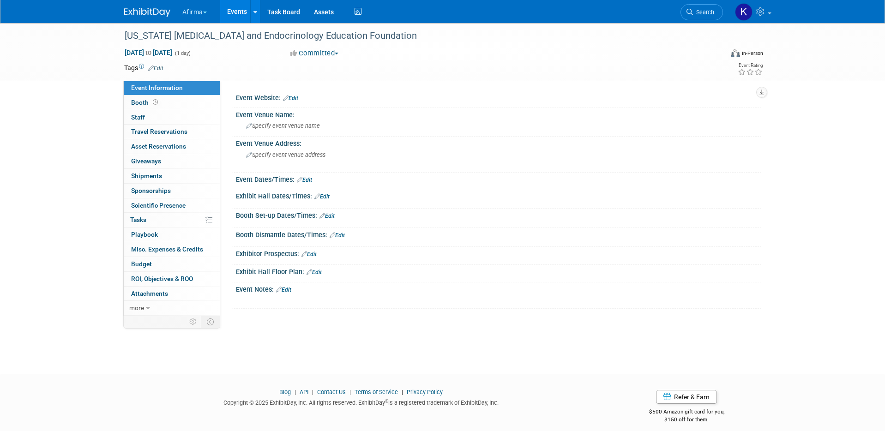
click at [163, 68] on link "Edit" at bounding box center [155, 68] width 15 height 6
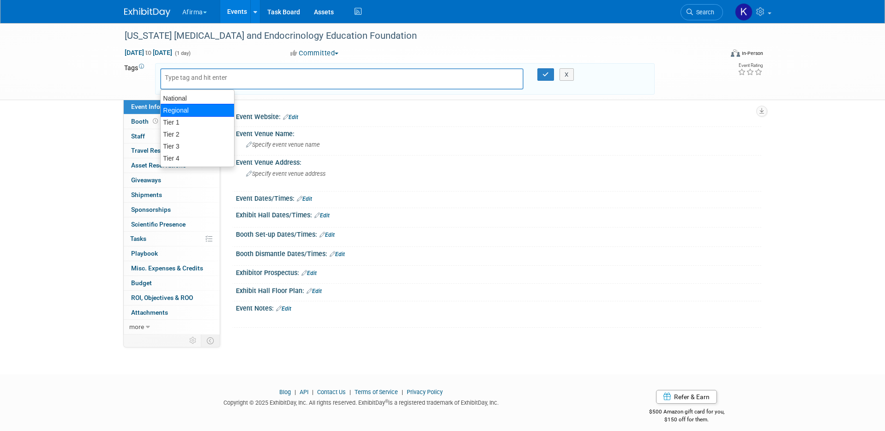
click at [181, 107] on div "Regional" at bounding box center [197, 110] width 74 height 13
type input "Regional"
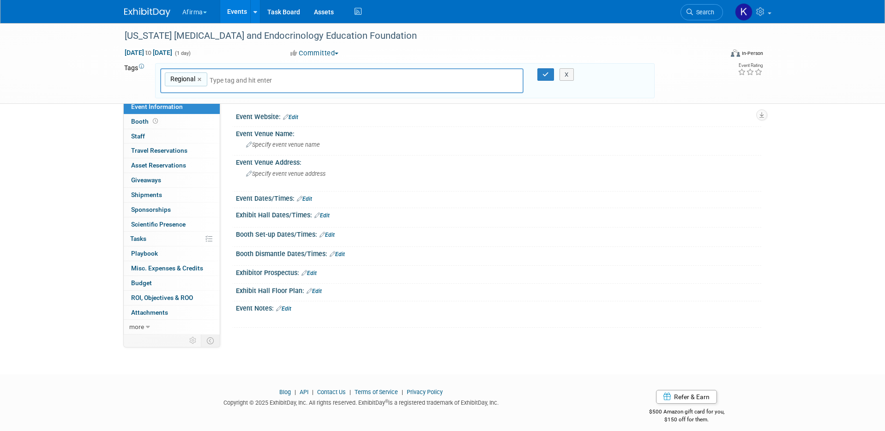
click at [550, 70] on div "X" at bounding box center [571, 74] width 42 height 13
click at [548, 72] on icon "button" at bounding box center [546, 75] width 6 height 6
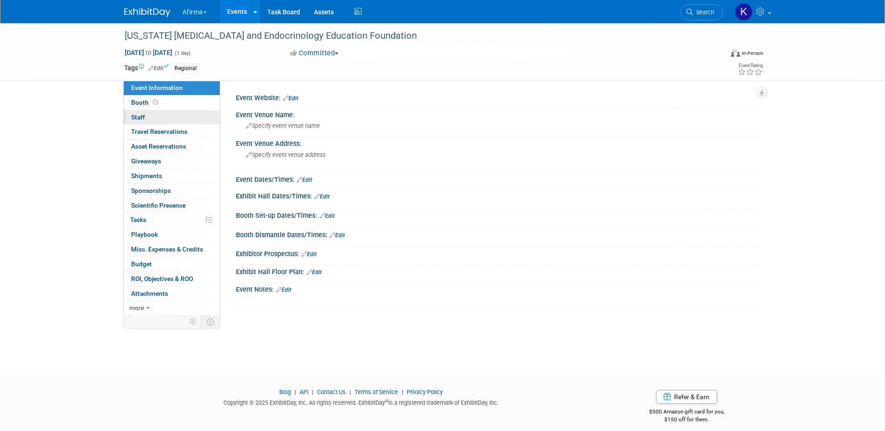
click at [179, 121] on link "0 Staff 0" at bounding box center [172, 117] width 96 height 14
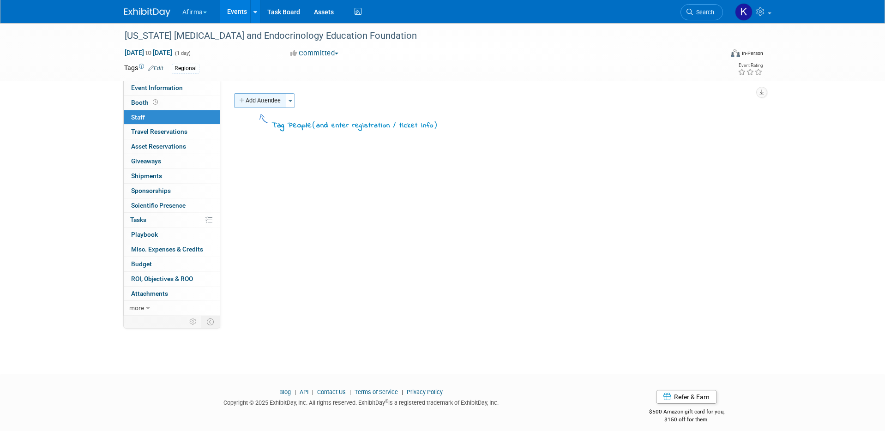
click at [255, 97] on button "Add Attendee" at bounding box center [260, 100] width 52 height 15
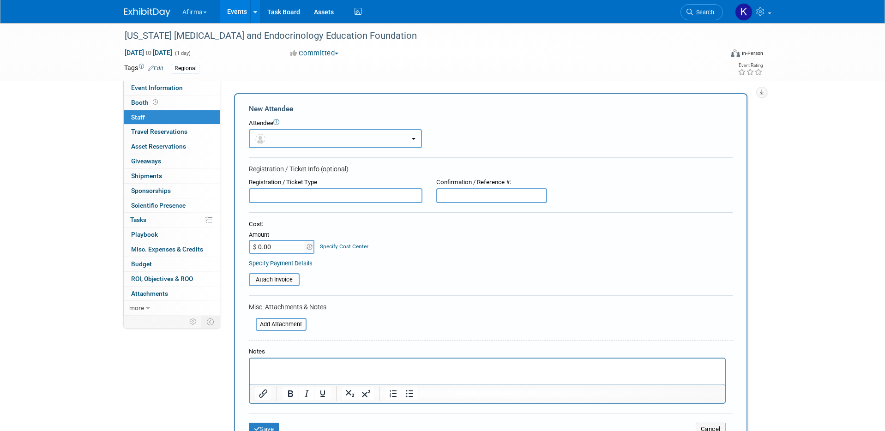
click at [265, 136] on span "button" at bounding box center [261, 138] width 13 height 7
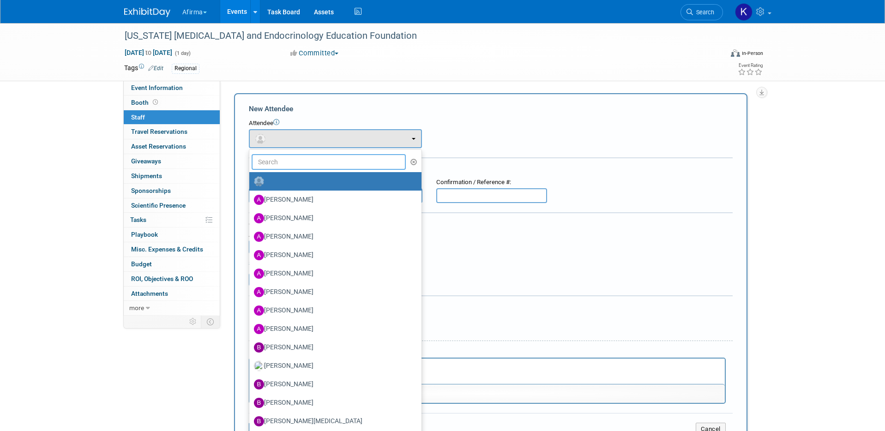
click at [278, 164] on input "text" at bounding box center [329, 162] width 155 height 16
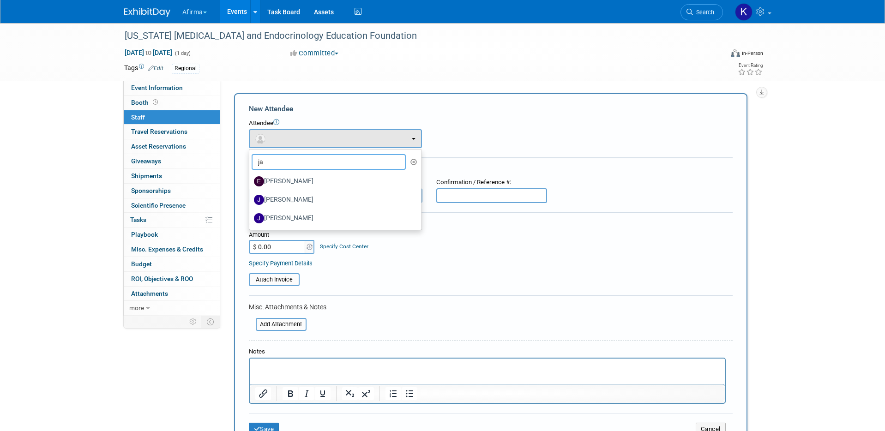
type input "j"
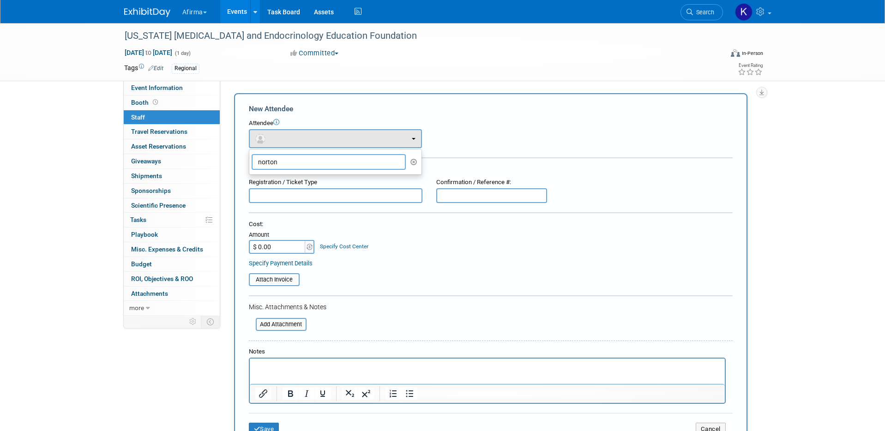
type input "norton"
click at [293, 113] on div "New Attendee" at bounding box center [491, 109] width 484 height 10
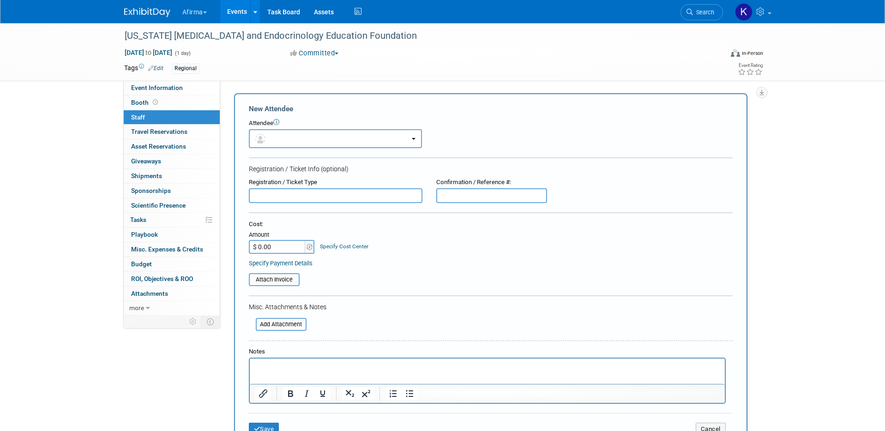
click at [304, 368] on p "Rich Text Area. Press ALT-0 for help." at bounding box center [487, 367] width 465 height 9
click at [265, 430] on button "Save" at bounding box center [264, 429] width 30 height 13
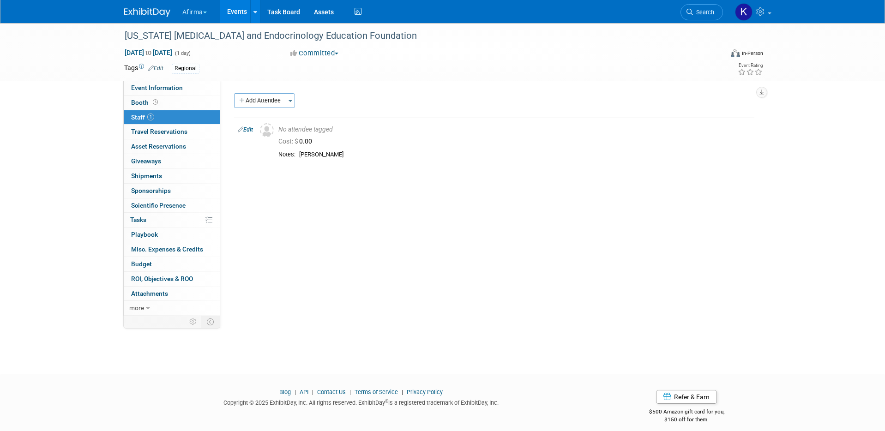
click at [226, 15] on link "Events" at bounding box center [237, 11] width 34 height 23
